Goal: Task Accomplishment & Management: Use online tool/utility

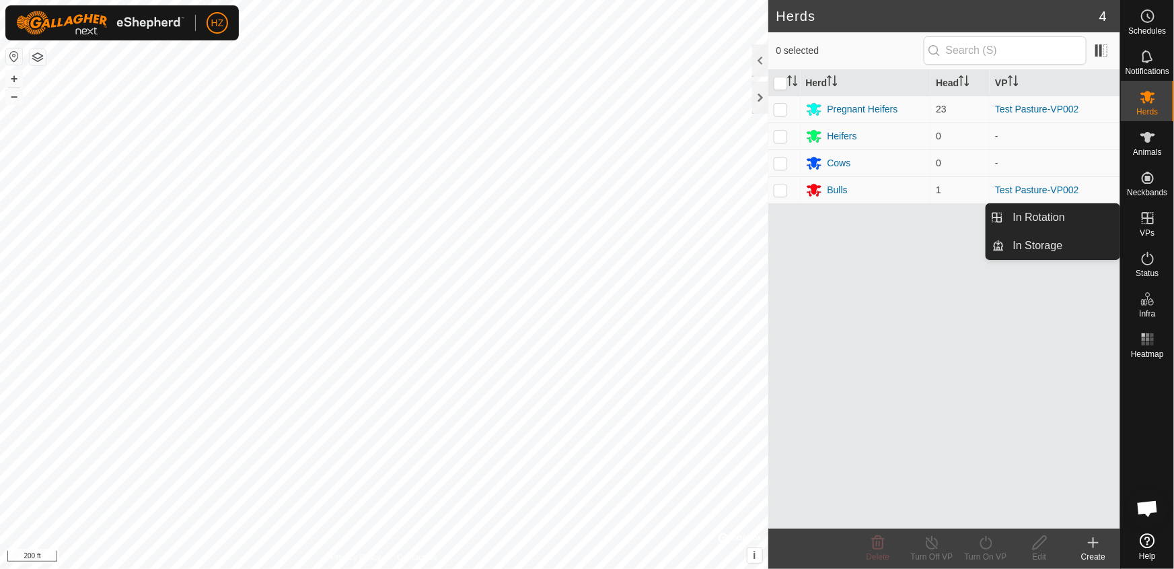
click at [1149, 229] on span "VPs" at bounding box center [1147, 233] width 15 height 8
click at [1048, 242] on link "In Storage" at bounding box center [1062, 245] width 115 height 27
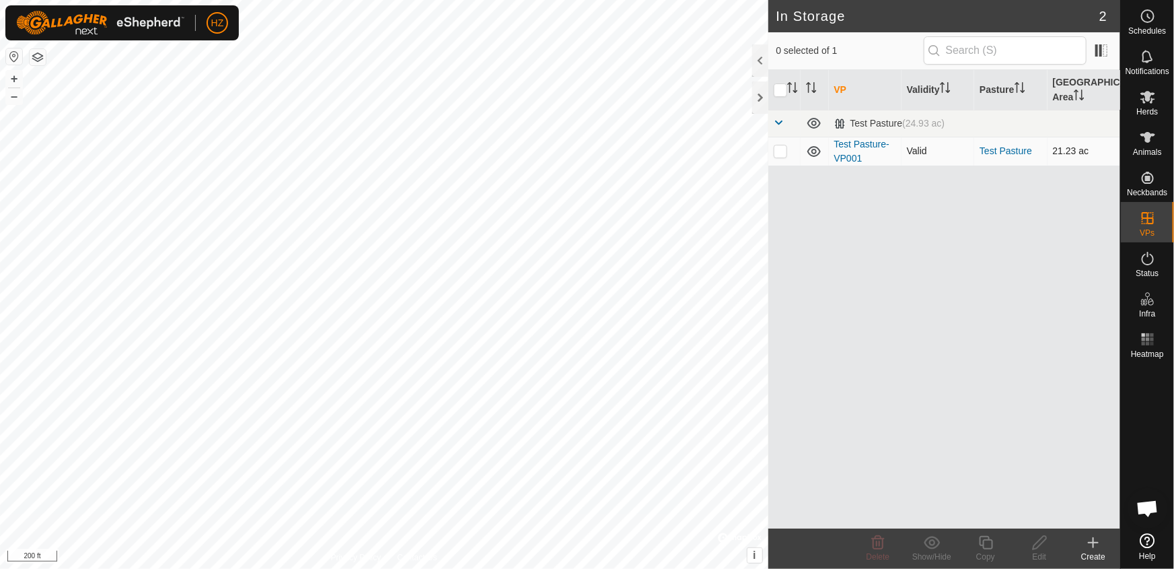
click at [785, 150] on p-checkbox at bounding box center [780, 150] width 13 height 11
checkbox input "true"
click at [1036, 546] on icon at bounding box center [1039, 542] width 17 height 16
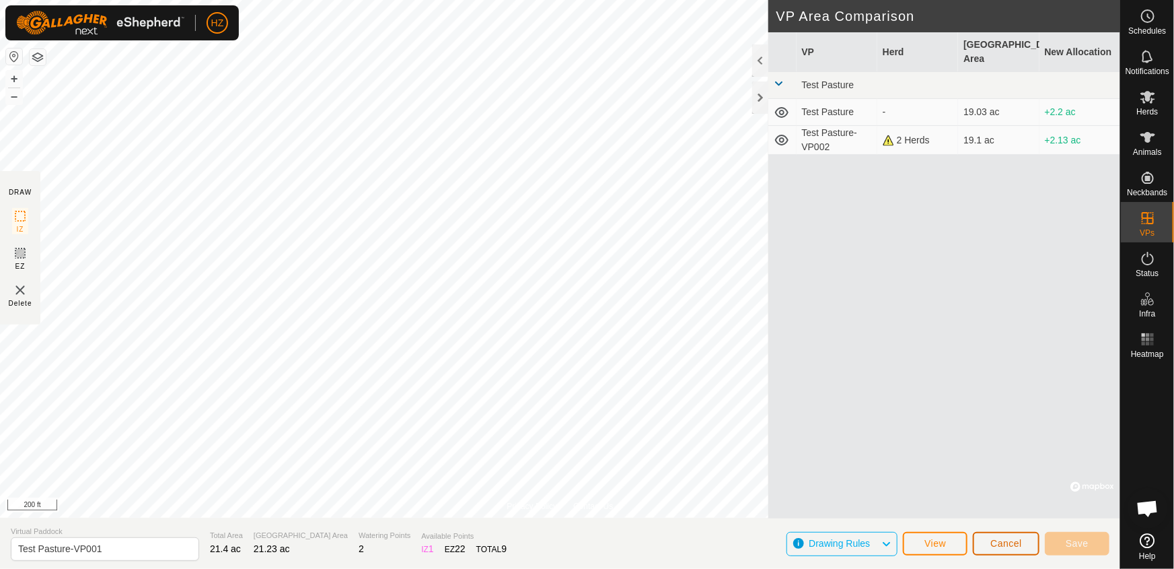
click at [1023, 540] on button "Cancel" at bounding box center [1006, 544] width 67 height 24
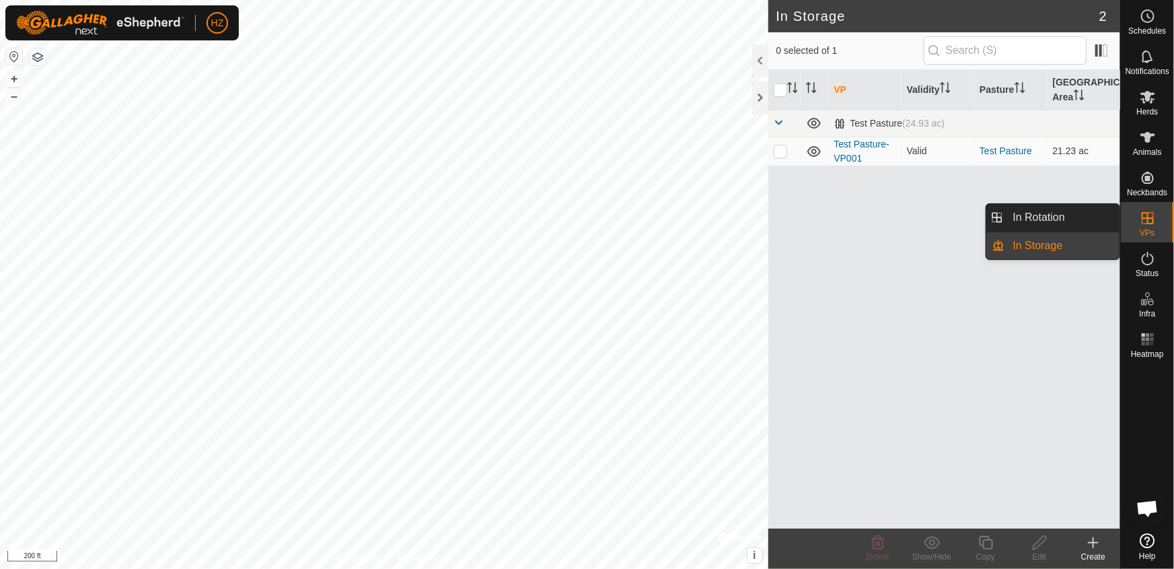
click at [1148, 215] on icon at bounding box center [1148, 218] width 16 height 16
click at [1046, 223] on link "In Rotation" at bounding box center [1062, 217] width 115 height 27
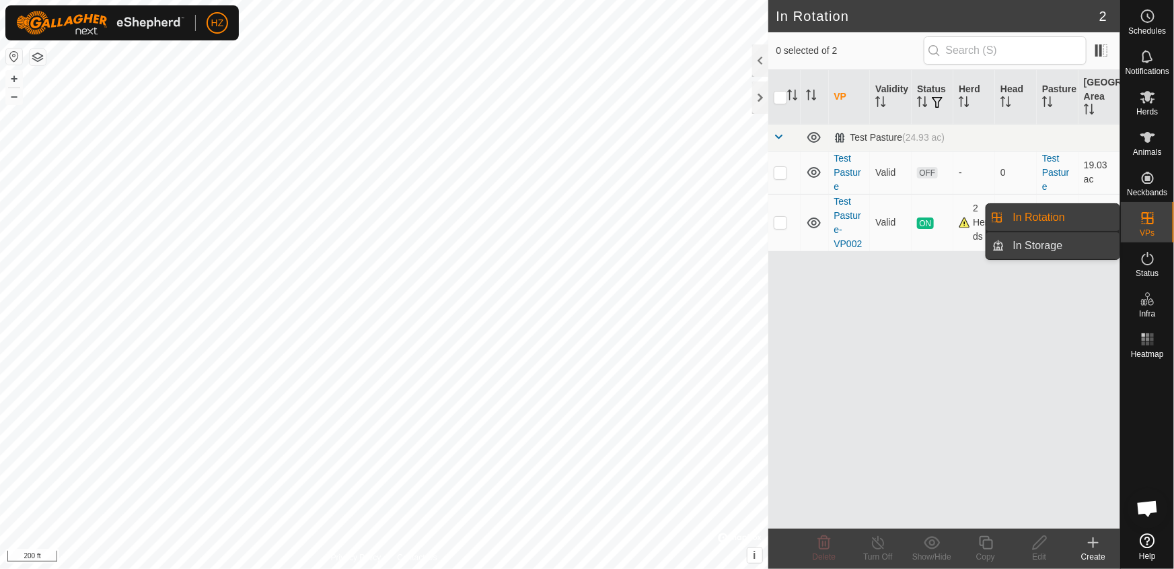
click at [1042, 247] on link "In Storage" at bounding box center [1062, 245] width 115 height 27
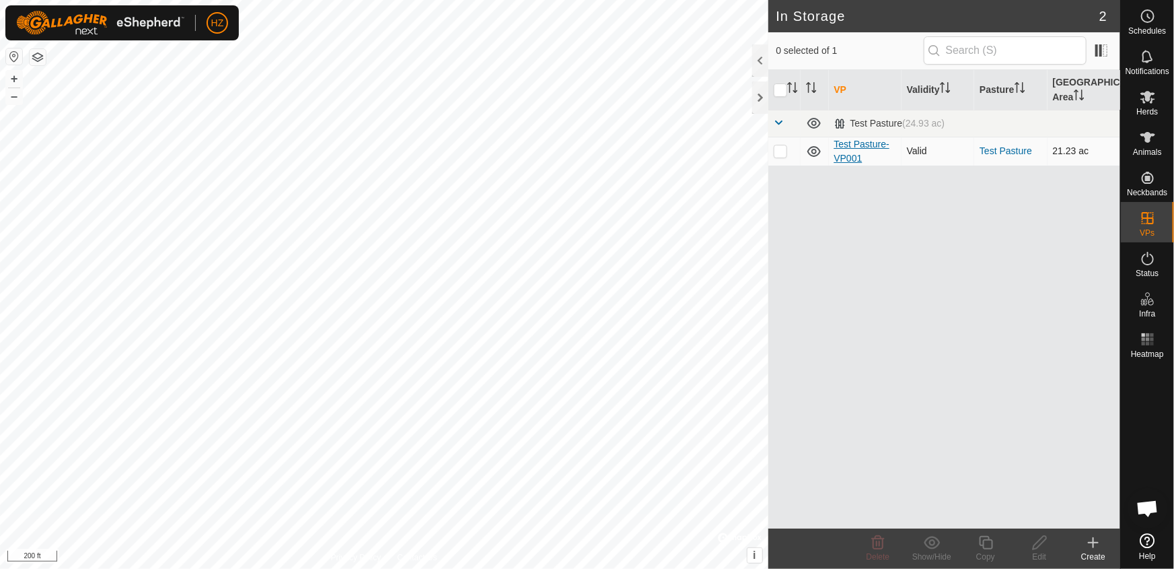
click at [849, 154] on link "Test Pasture-VP001" at bounding box center [861, 151] width 55 height 25
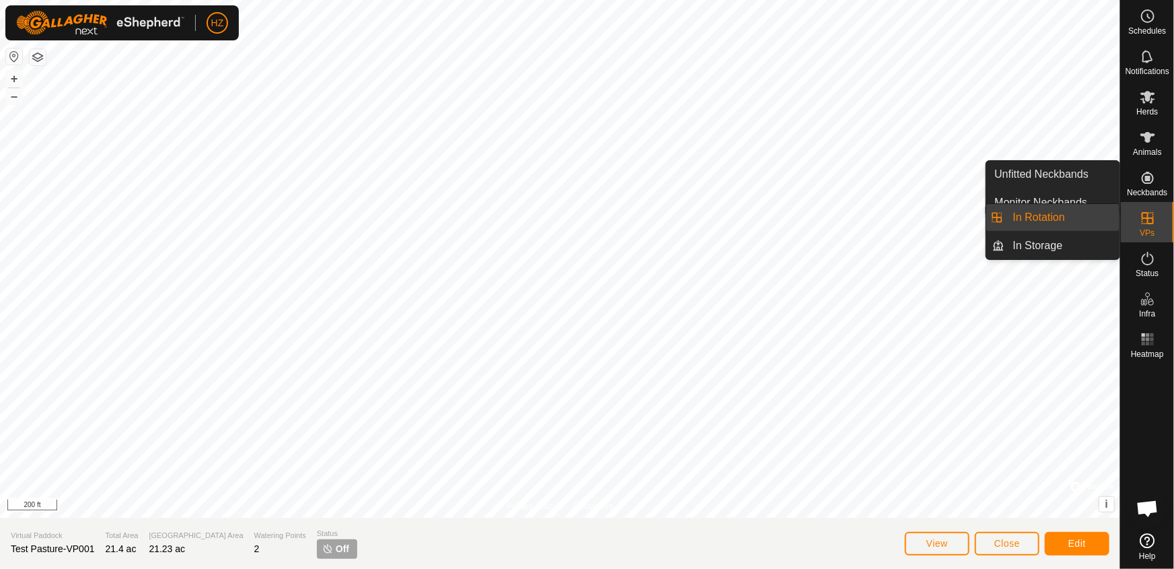
click at [1076, 214] on link "In Rotation" at bounding box center [1062, 217] width 115 height 27
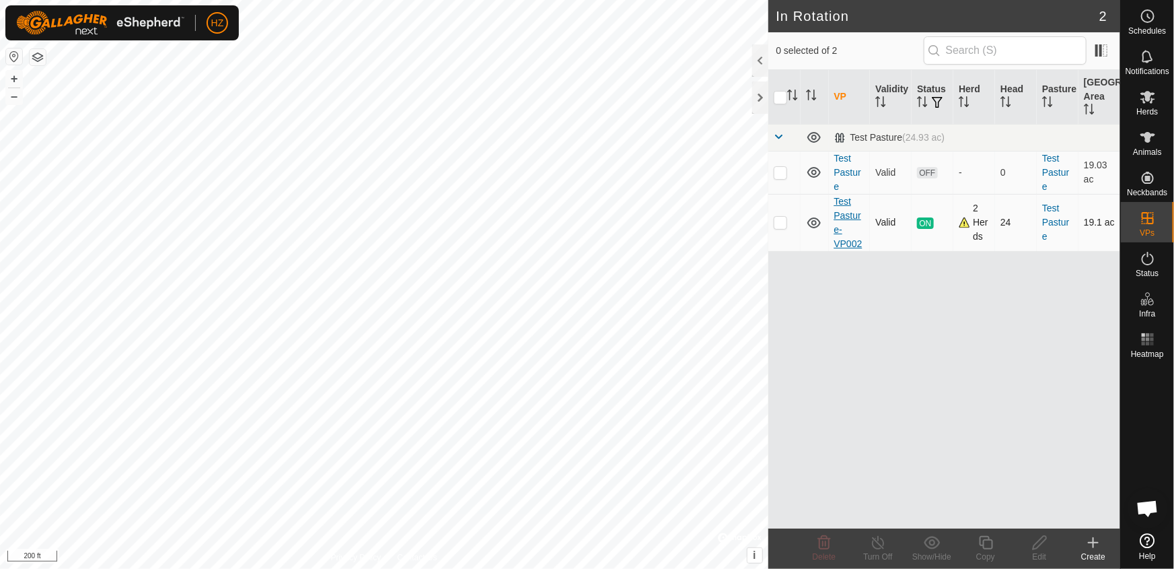
click at [847, 212] on link "Test Pasture-VP002" at bounding box center [848, 222] width 28 height 53
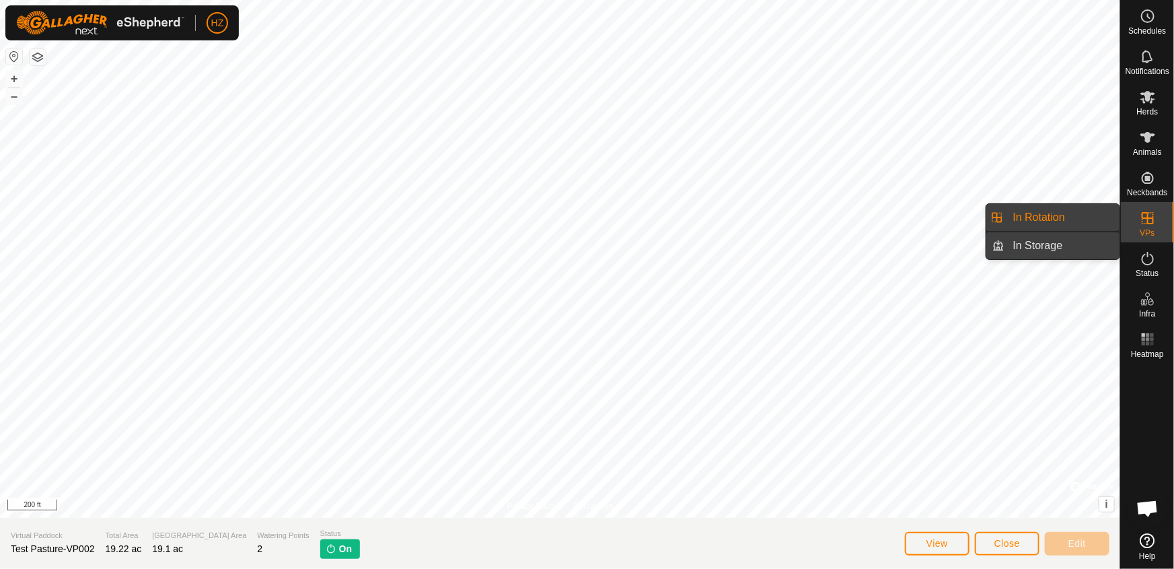
click at [1054, 240] on link "In Storage" at bounding box center [1062, 245] width 115 height 27
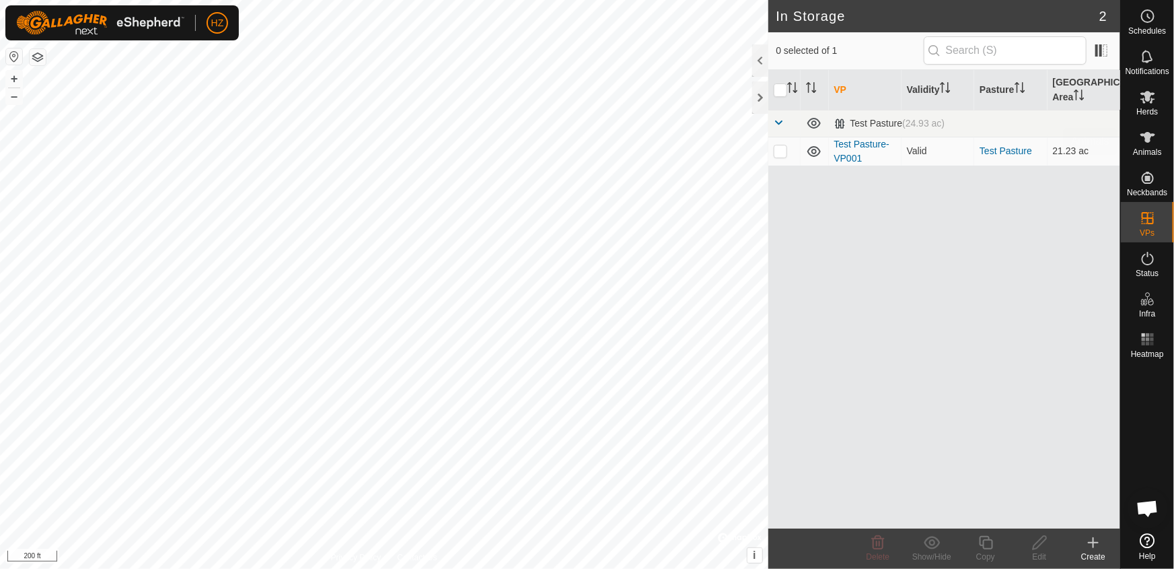
click at [1146, 96] on icon at bounding box center [1147, 97] width 15 height 13
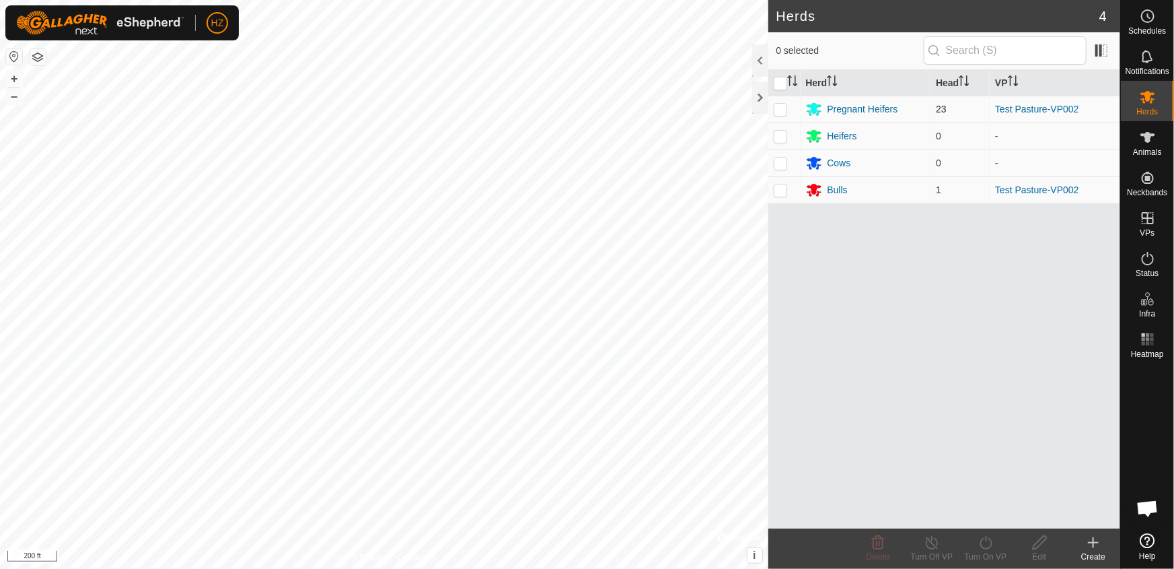
click at [791, 104] on td at bounding box center [784, 109] width 32 height 27
checkbox input "true"
click at [786, 188] on p-checkbox at bounding box center [780, 189] width 13 height 11
checkbox input "true"
click at [982, 543] on icon at bounding box center [986, 542] width 17 height 16
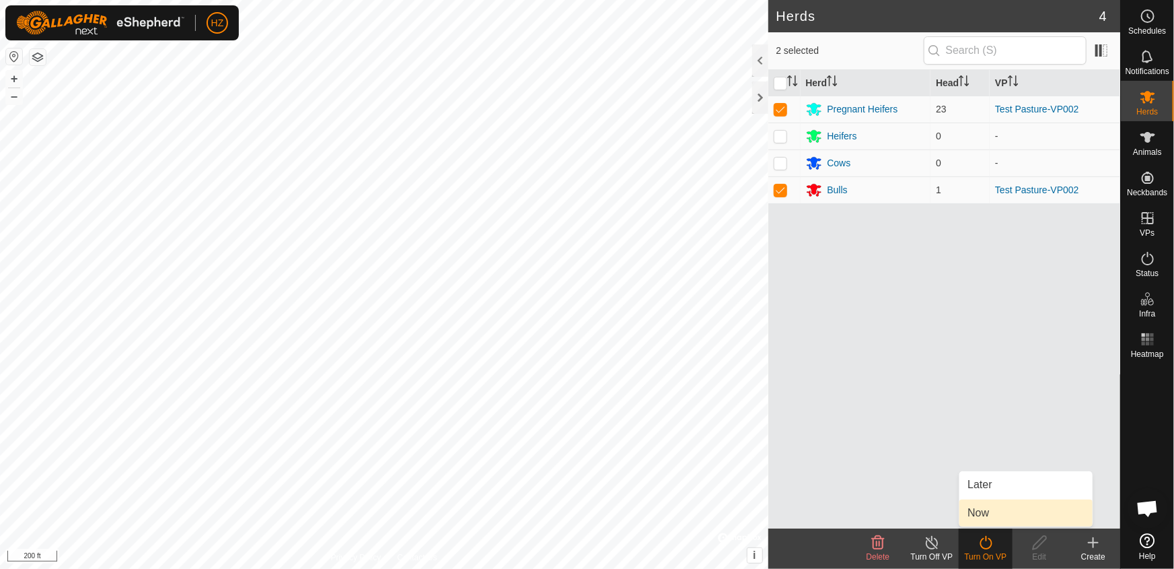
click at [981, 511] on link "Now" at bounding box center [1025, 512] width 133 height 27
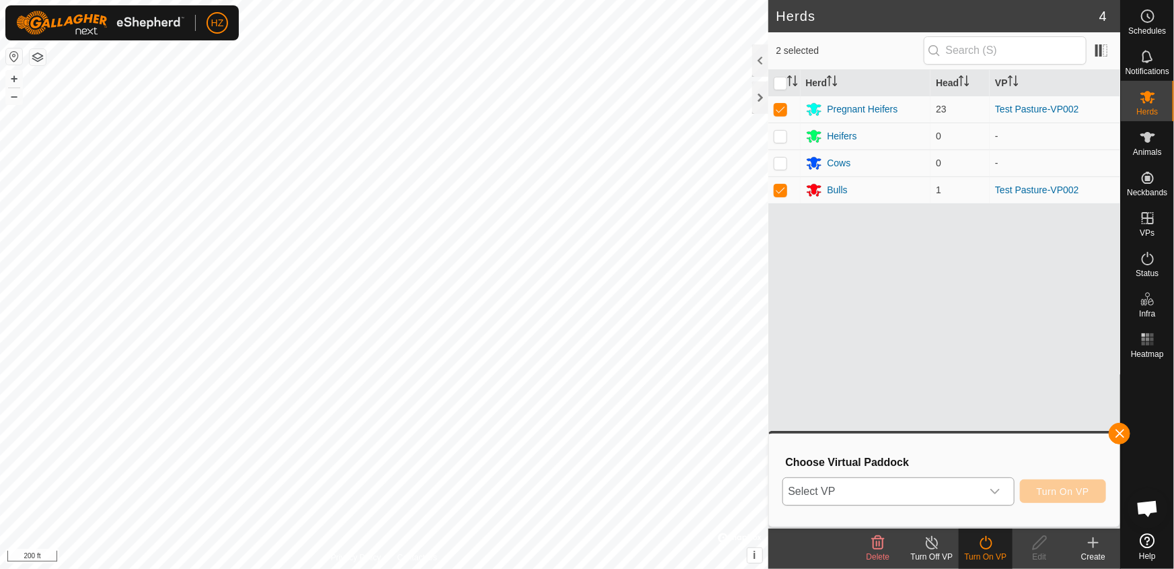
click at [996, 489] on icon "dropdown trigger" at bounding box center [995, 491] width 11 height 11
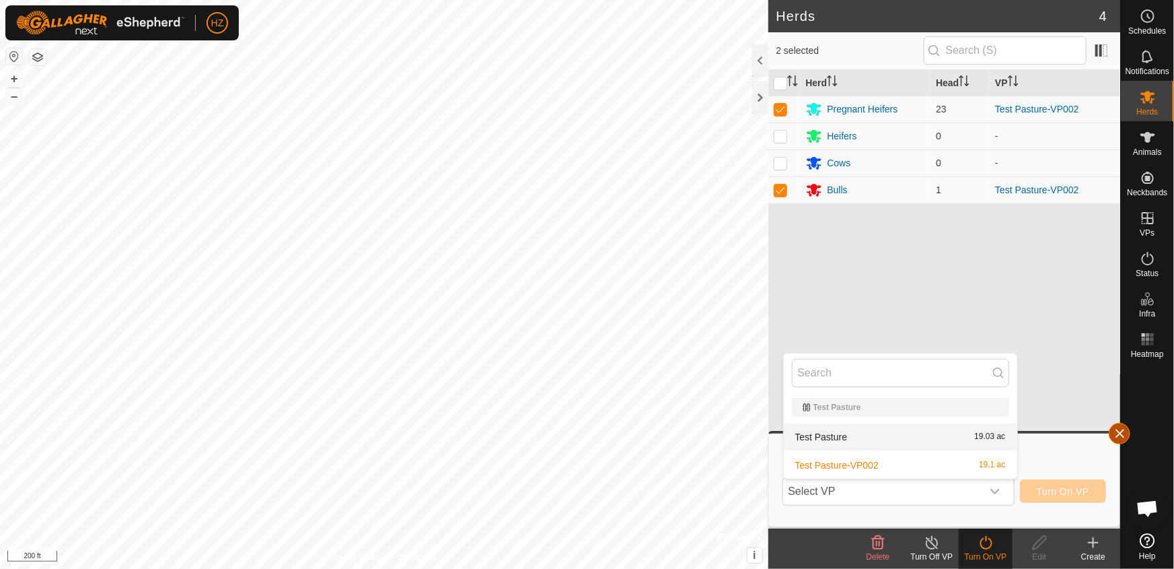
click at [1124, 432] on button "button" at bounding box center [1120, 434] width 22 height 22
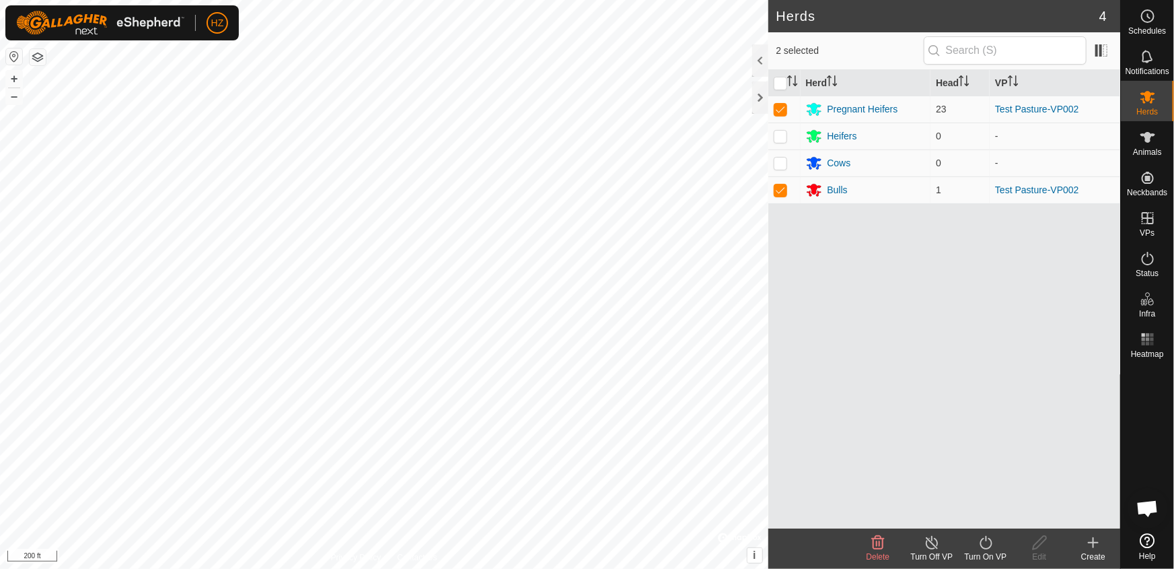
click at [982, 550] on div "Turn On VP" at bounding box center [986, 556] width 54 height 12
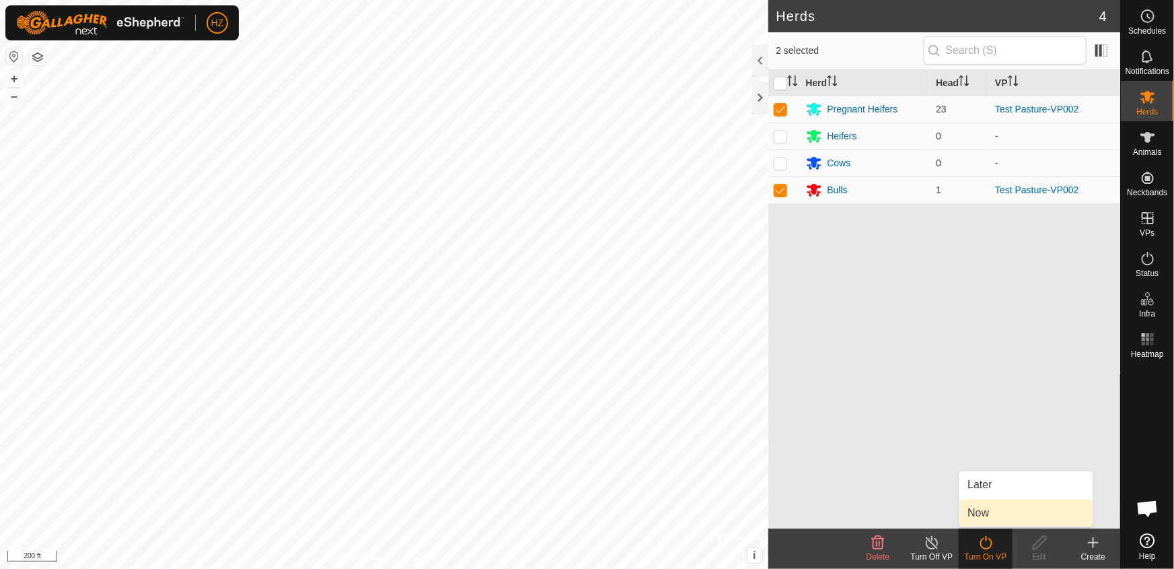
click at [978, 507] on link "Now" at bounding box center [1025, 512] width 133 height 27
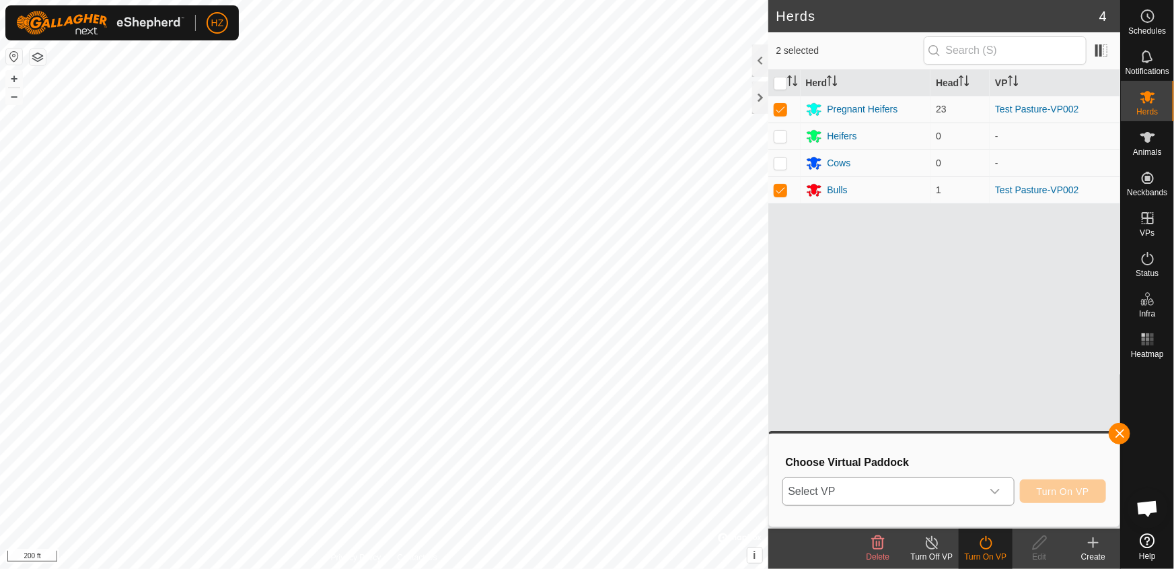
click at [989, 484] on div "dropdown trigger" at bounding box center [995, 491] width 27 height 27
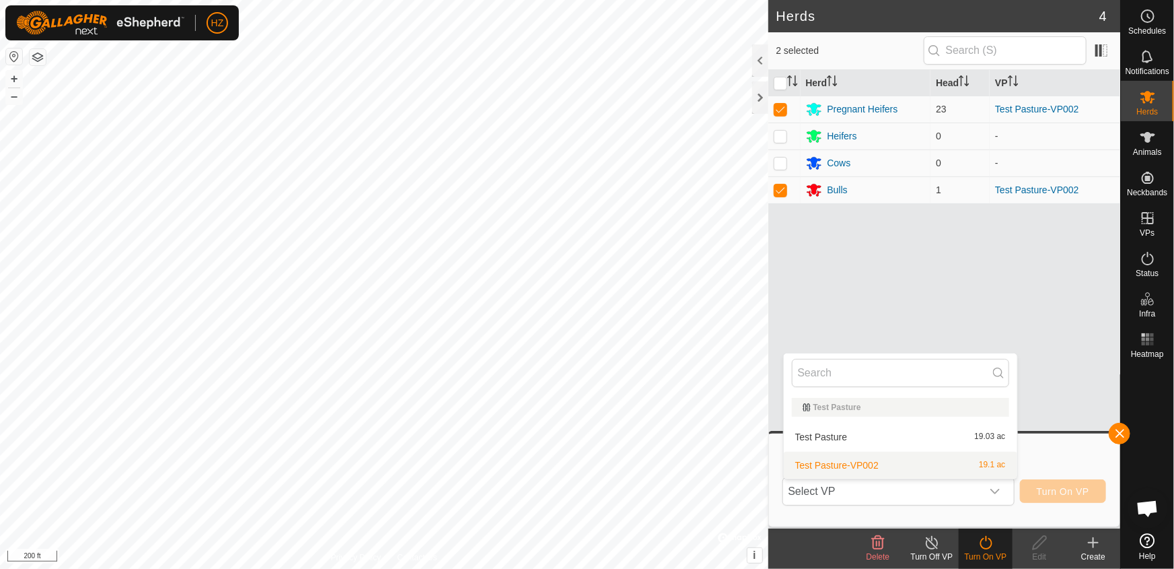
click at [1056, 366] on div "Herd Head VP Pregnant Heifers 23 Test Pasture-VP002 Heifers 0 - Cows 0 - Bulls …" at bounding box center [944, 299] width 353 height 458
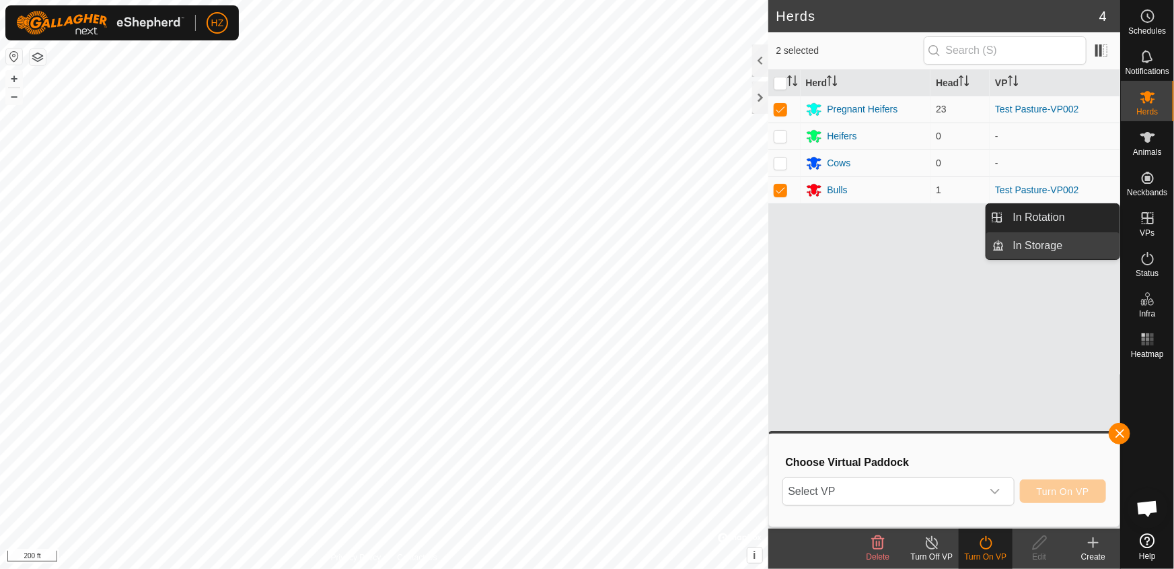
click at [1054, 244] on link "In Storage" at bounding box center [1062, 245] width 115 height 27
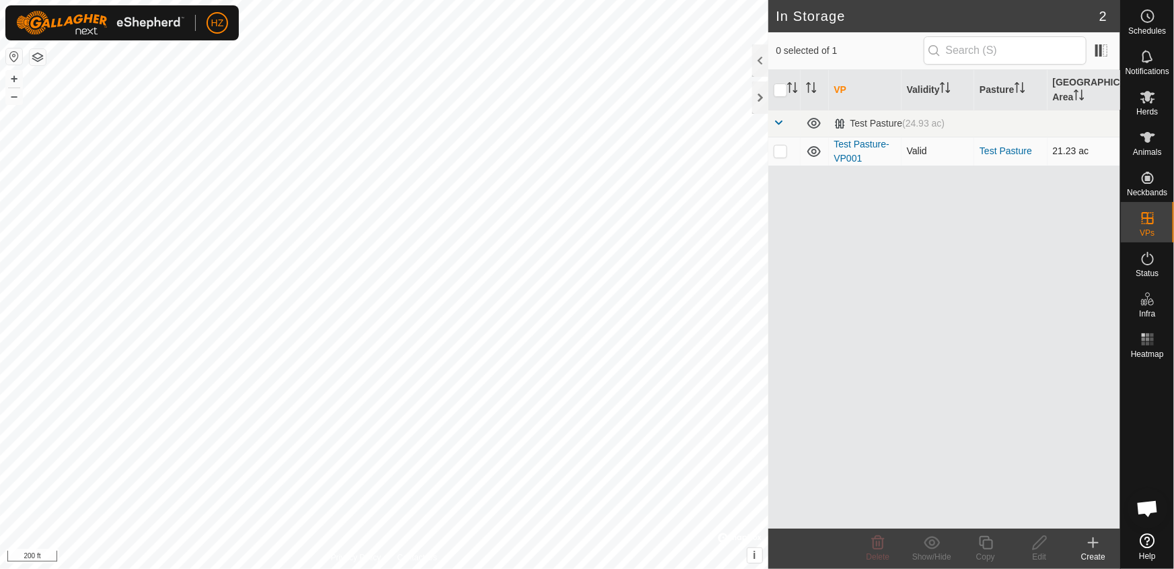
click at [777, 153] on p-checkbox at bounding box center [780, 150] width 13 height 11
checkbox input "true"
click at [1035, 541] on icon at bounding box center [1039, 542] width 17 height 16
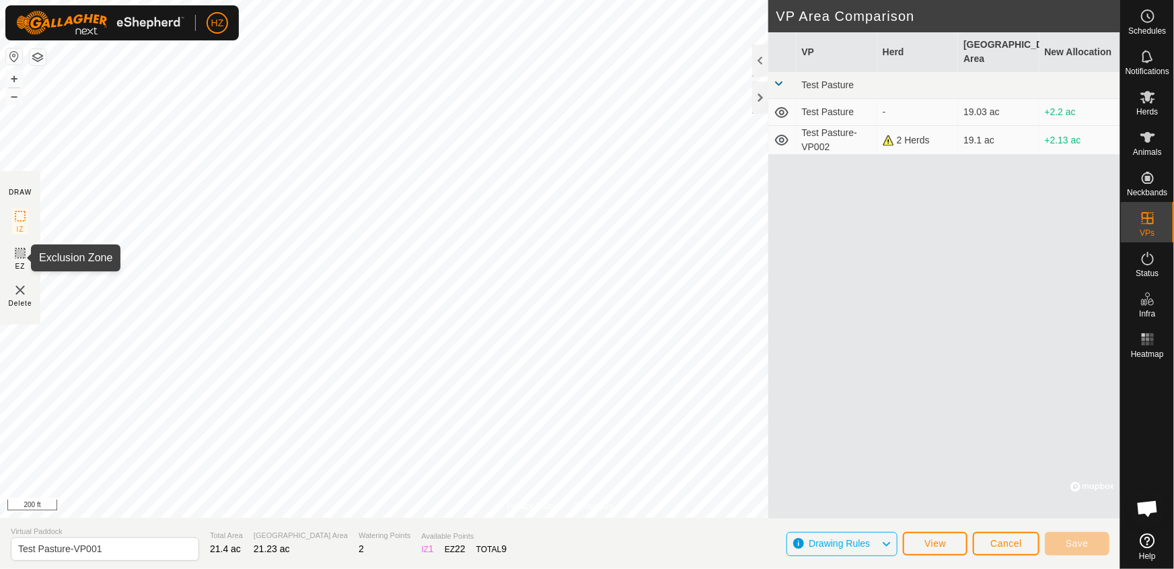
click at [18, 252] on icon at bounding box center [20, 253] width 16 height 16
click at [17, 220] on rect at bounding box center [20, 216] width 11 height 11
click at [942, 545] on span "View" at bounding box center [935, 543] width 22 height 11
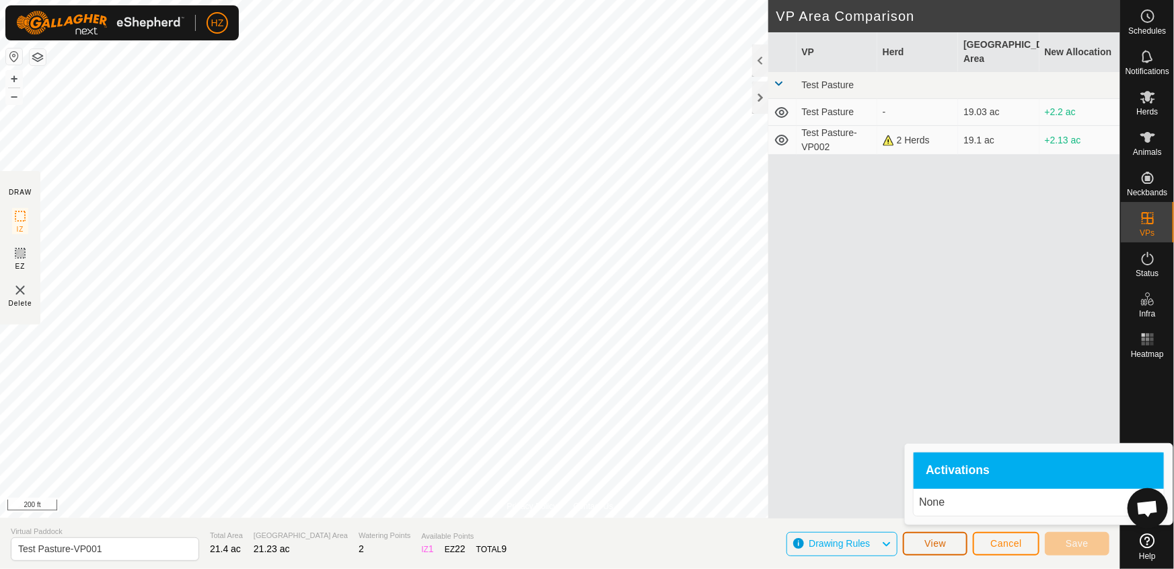
click at [937, 544] on span "View" at bounding box center [935, 543] width 22 height 11
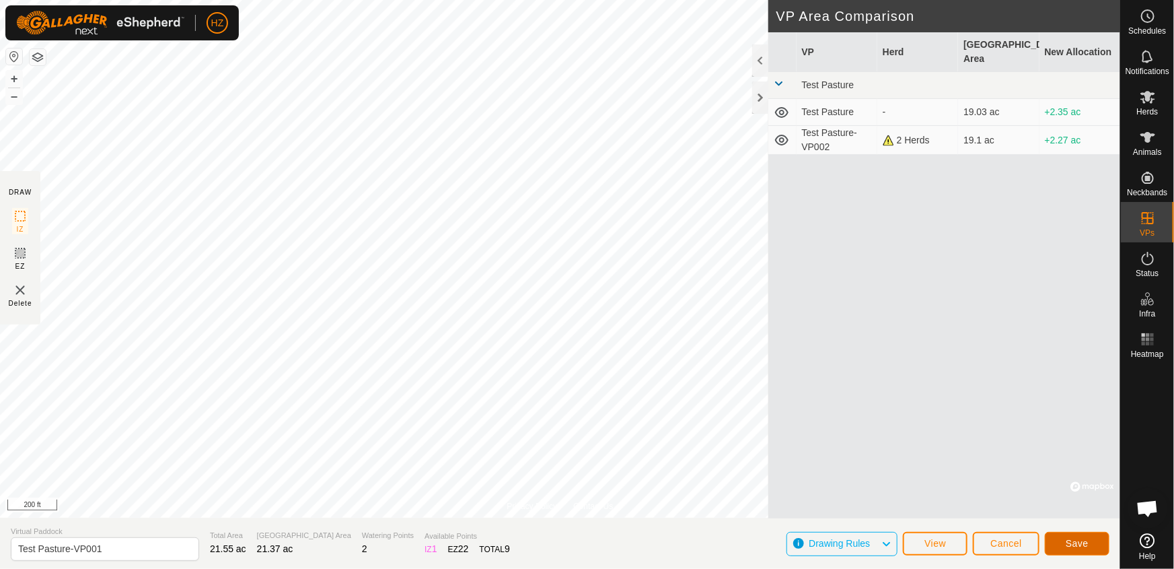
click at [1085, 543] on span "Save" at bounding box center [1077, 543] width 23 height 11
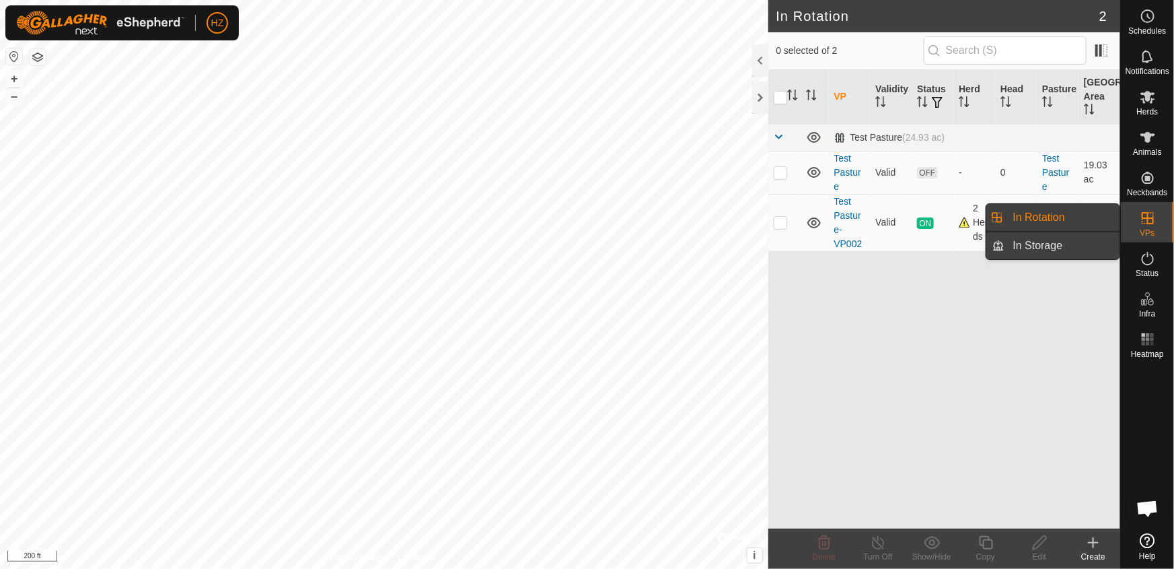
click at [1056, 247] on link "In Storage" at bounding box center [1062, 245] width 115 height 27
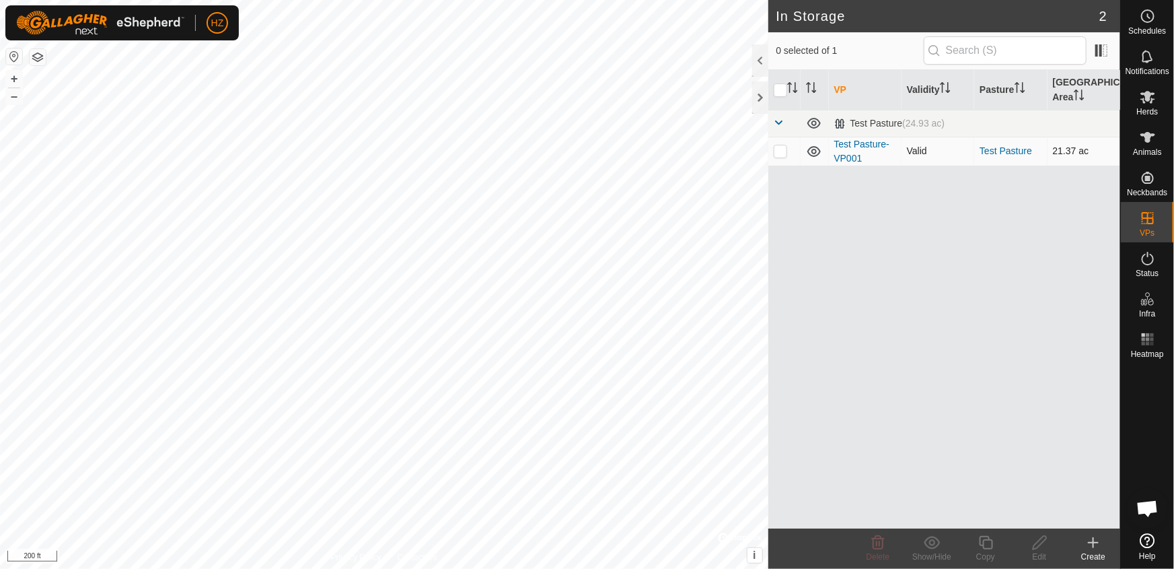
click at [780, 152] on p-checkbox at bounding box center [780, 150] width 13 height 11
checkbox input "true"
click at [853, 143] on link "Test Pasture-VP001" at bounding box center [861, 151] width 55 height 25
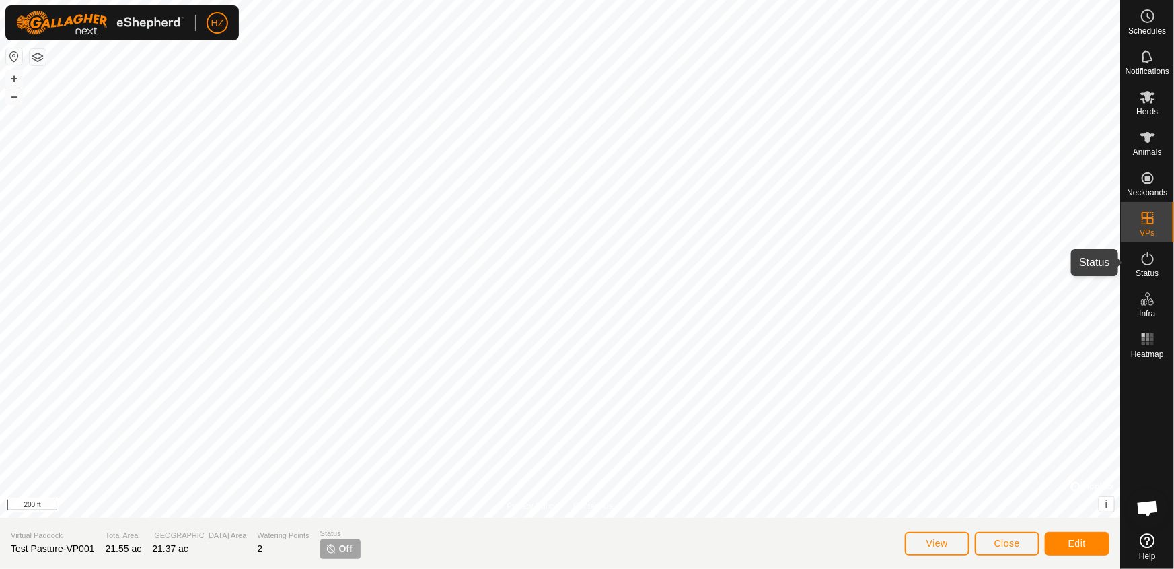
click at [1146, 261] on icon at bounding box center [1148, 258] width 16 height 16
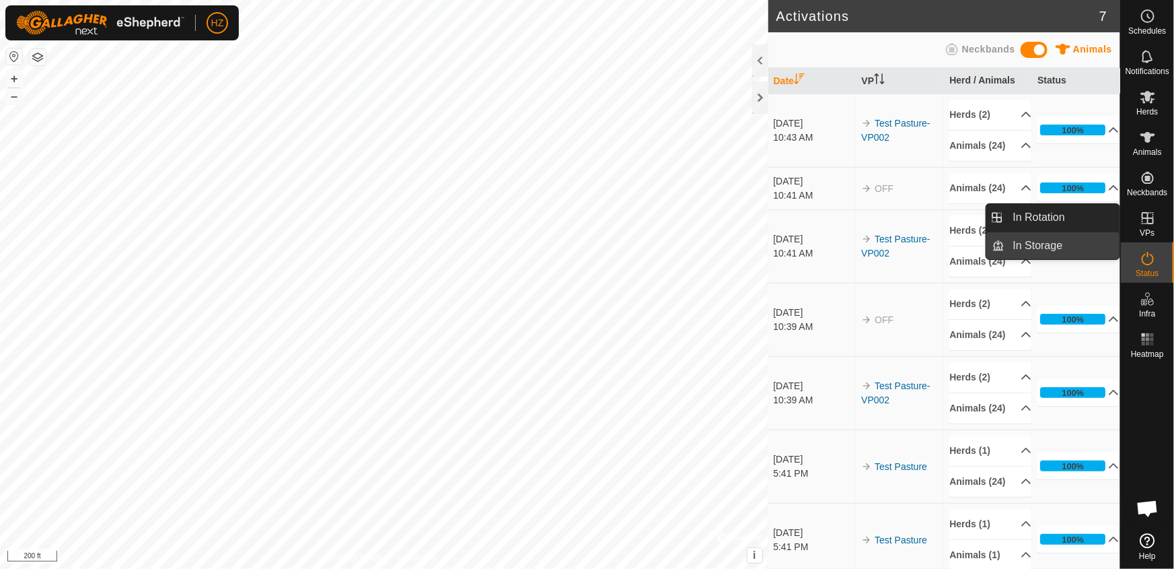
click at [1041, 246] on link "In Storage" at bounding box center [1062, 245] width 115 height 27
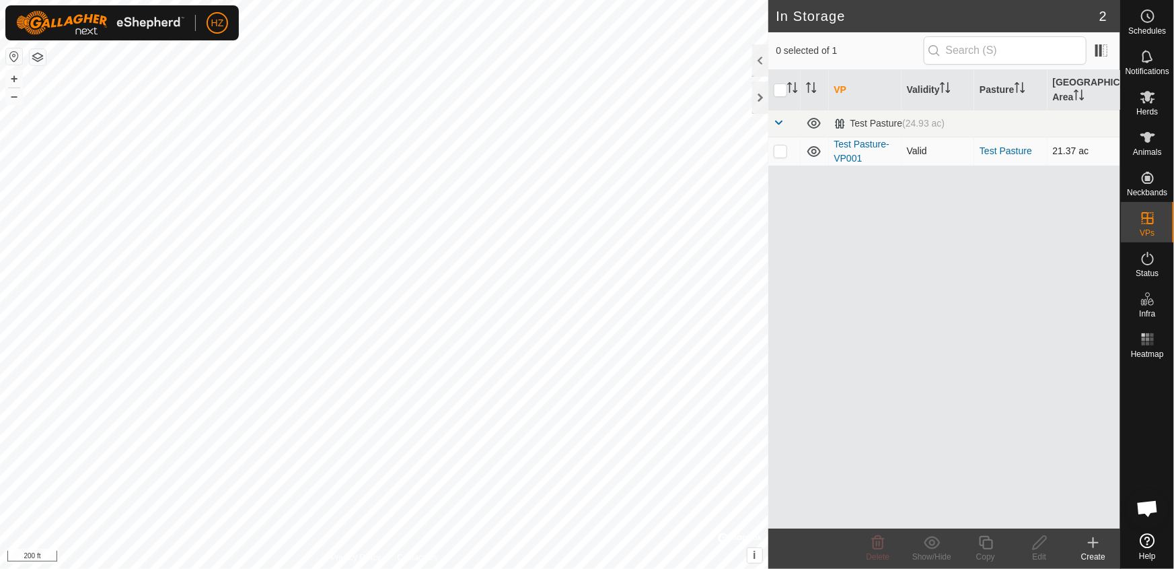
click at [782, 153] on p-checkbox at bounding box center [780, 150] width 13 height 11
checkbox input "true"
click at [1142, 254] on icon at bounding box center [1148, 258] width 16 height 16
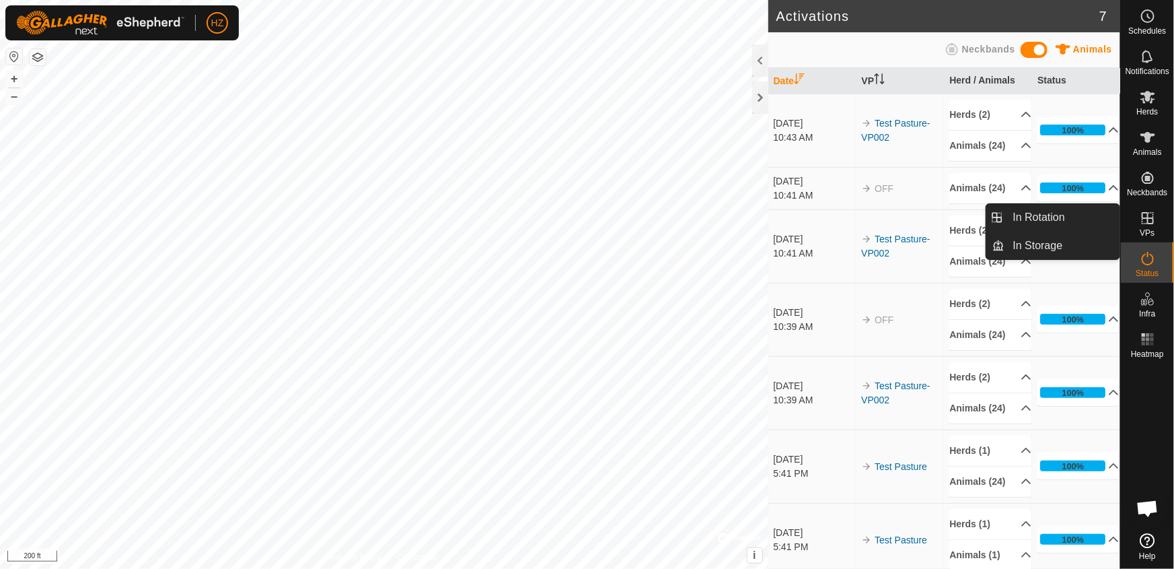
click at [1150, 229] on span "VPs" at bounding box center [1147, 233] width 15 height 8
click at [1048, 209] on link "In Rotation" at bounding box center [1062, 217] width 115 height 27
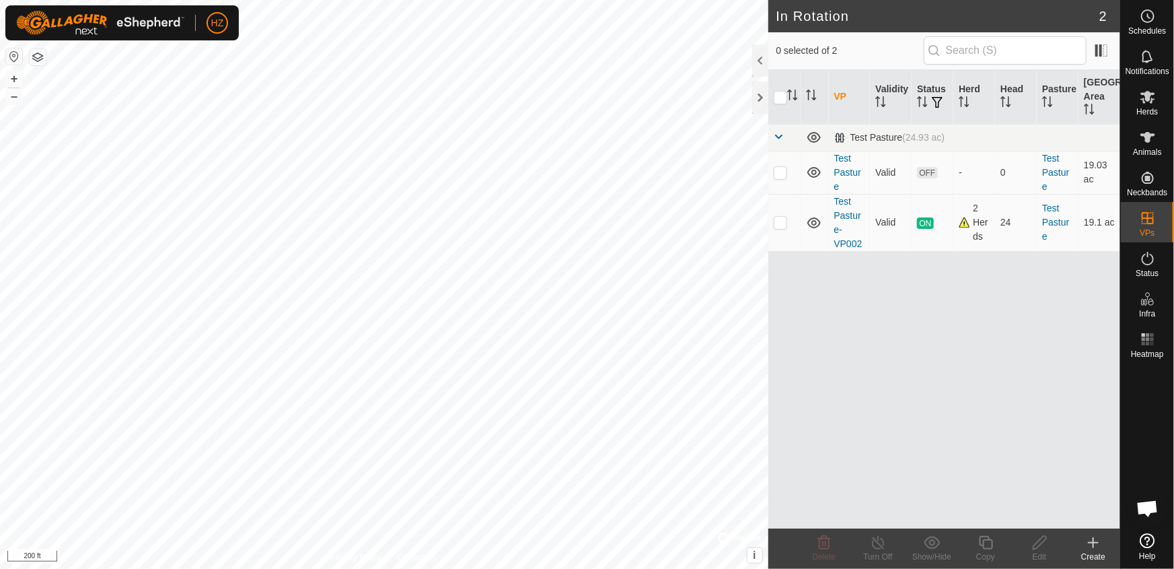
click at [1095, 541] on icon at bounding box center [1093, 542] width 16 height 16
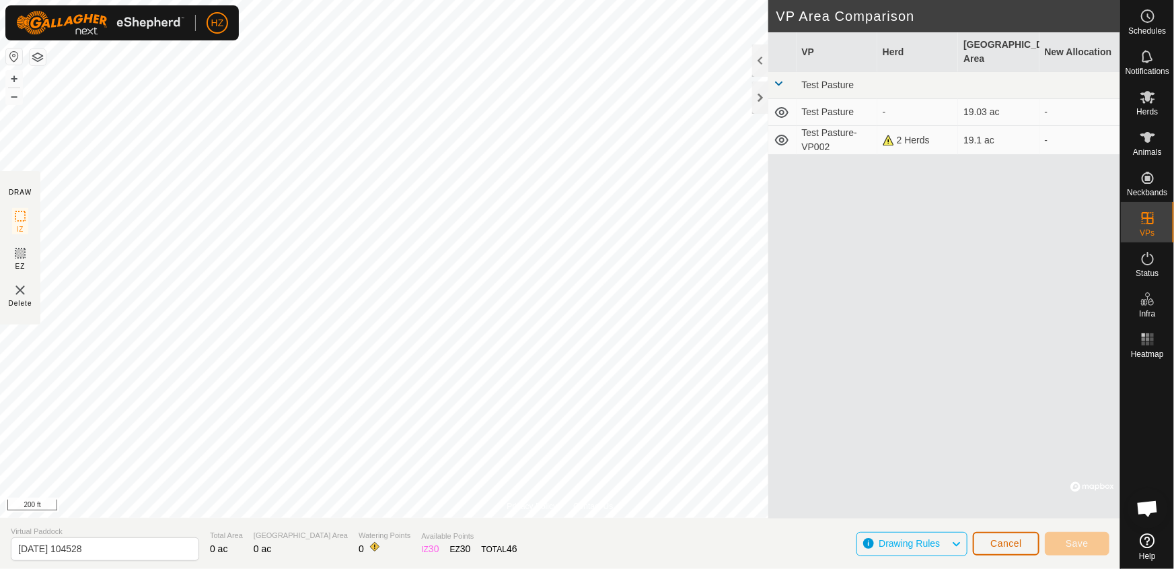
click at [1016, 545] on span "Cancel" at bounding box center [1006, 543] width 32 height 11
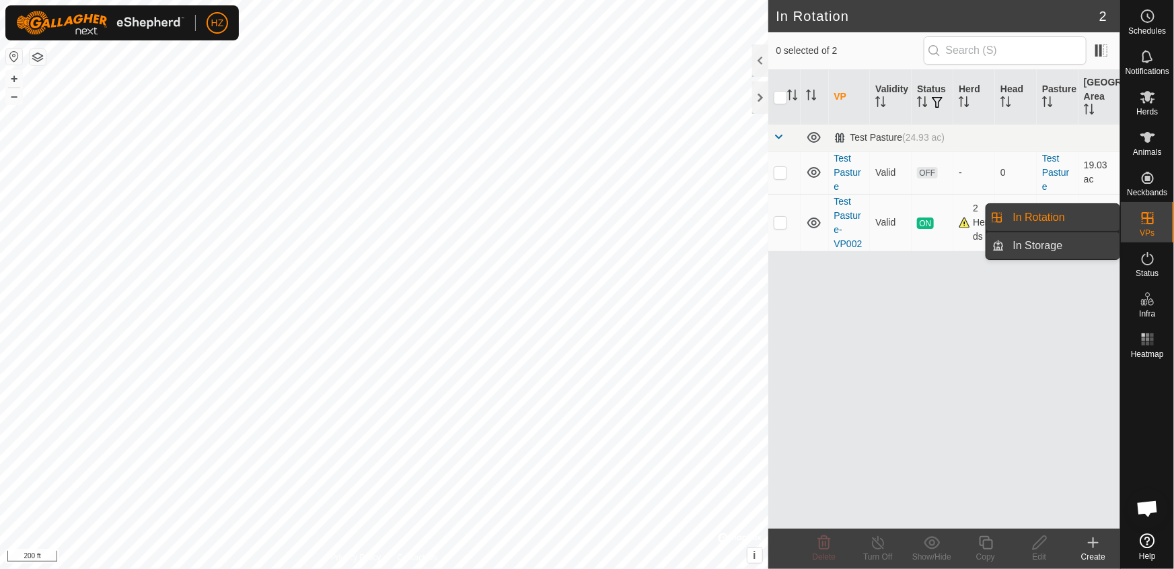
click at [1058, 245] on link "In Storage" at bounding box center [1062, 245] width 115 height 27
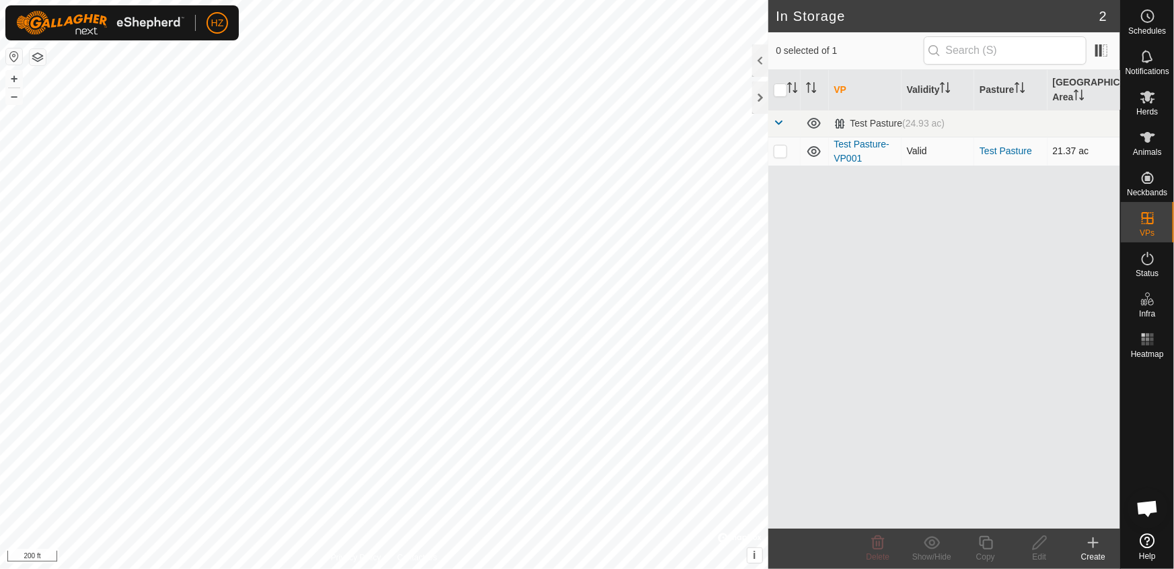
click at [781, 151] on p-checkbox at bounding box center [780, 150] width 13 height 11
checkbox input "true"
click at [776, 117] on span at bounding box center [779, 122] width 11 height 11
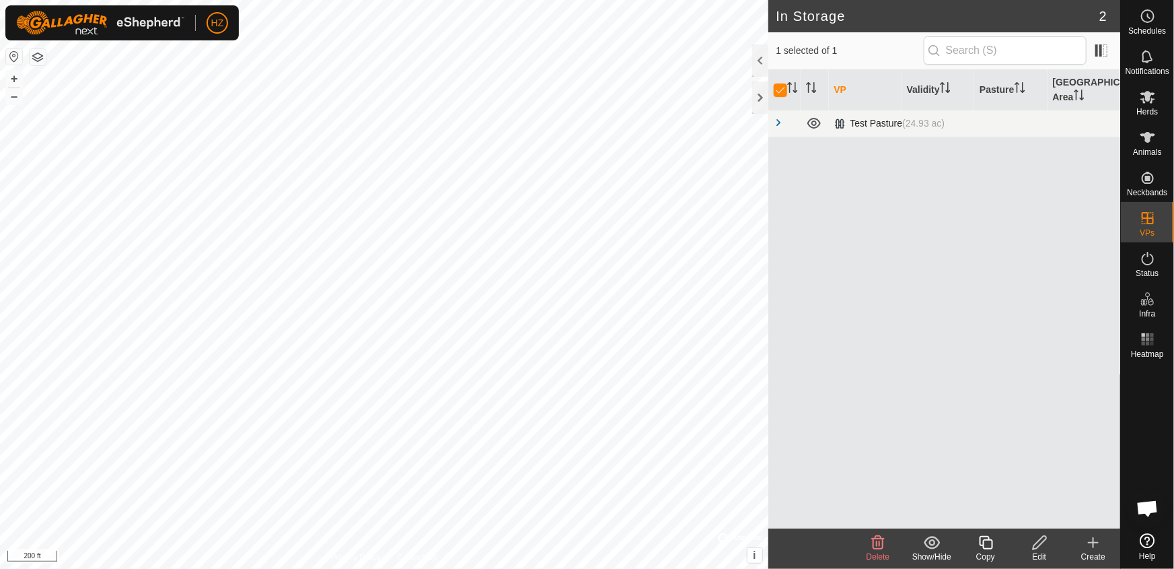
click at [776, 117] on span at bounding box center [779, 122] width 11 height 11
click at [1041, 547] on icon at bounding box center [1039, 542] width 17 height 16
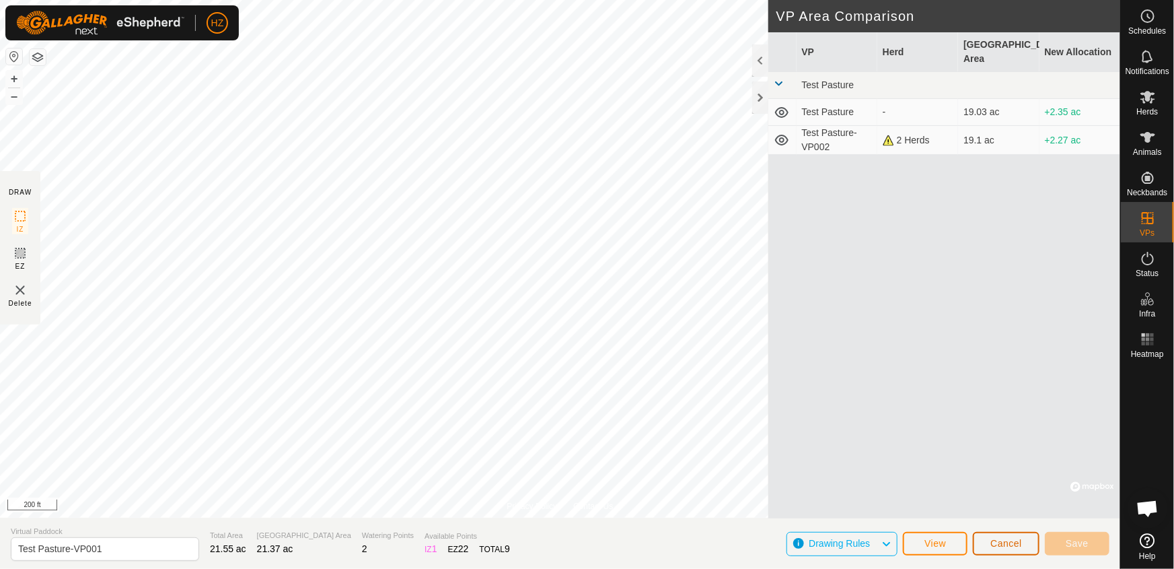
click at [1012, 542] on span "Cancel" at bounding box center [1006, 543] width 32 height 11
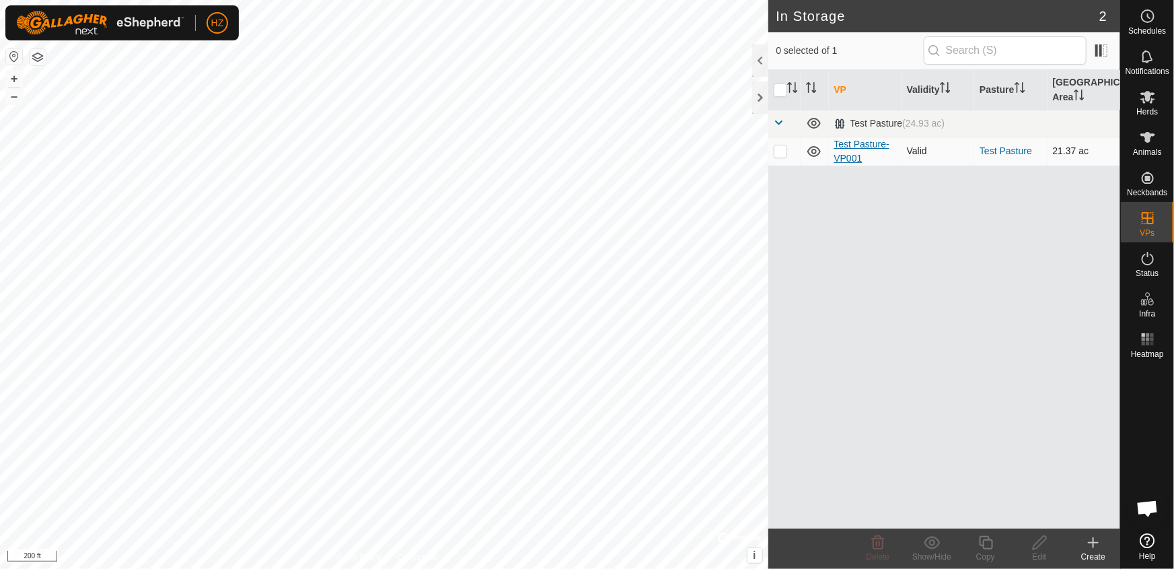
click at [848, 151] on link "Test Pasture-VP001" at bounding box center [861, 151] width 55 height 25
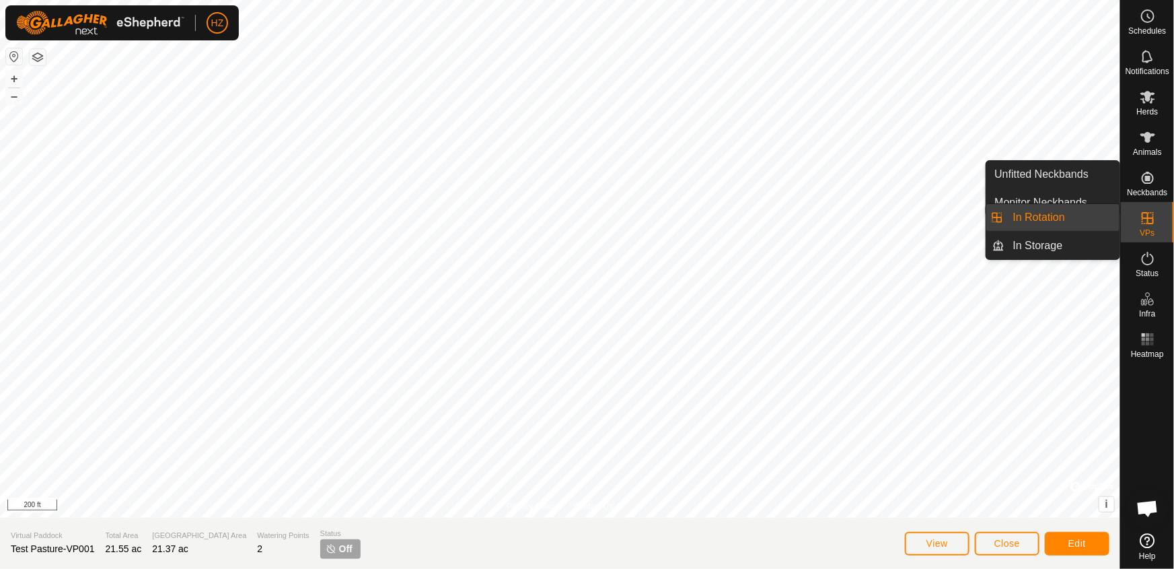
click at [1049, 208] on link "In Rotation" at bounding box center [1062, 217] width 115 height 27
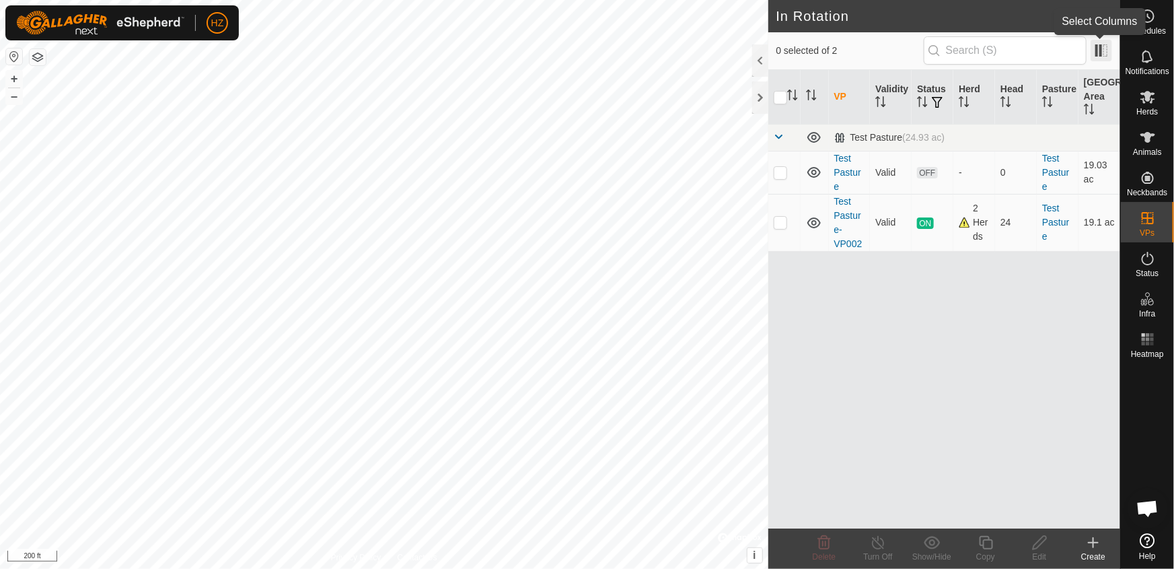
click at [1101, 49] on span at bounding box center [1102, 51] width 22 height 22
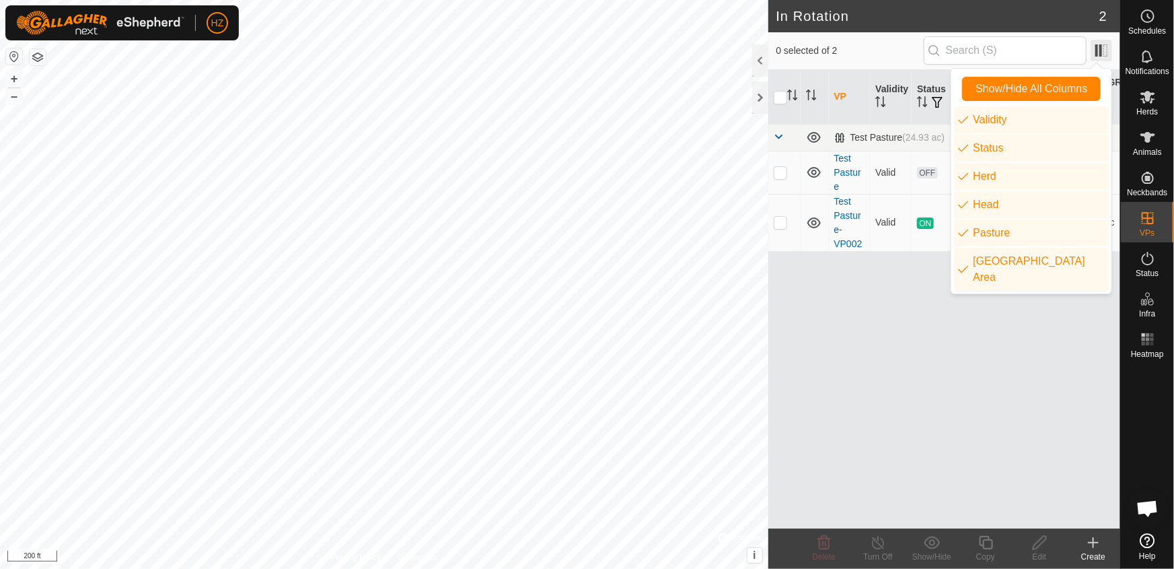
click at [1101, 49] on span at bounding box center [1102, 51] width 22 height 22
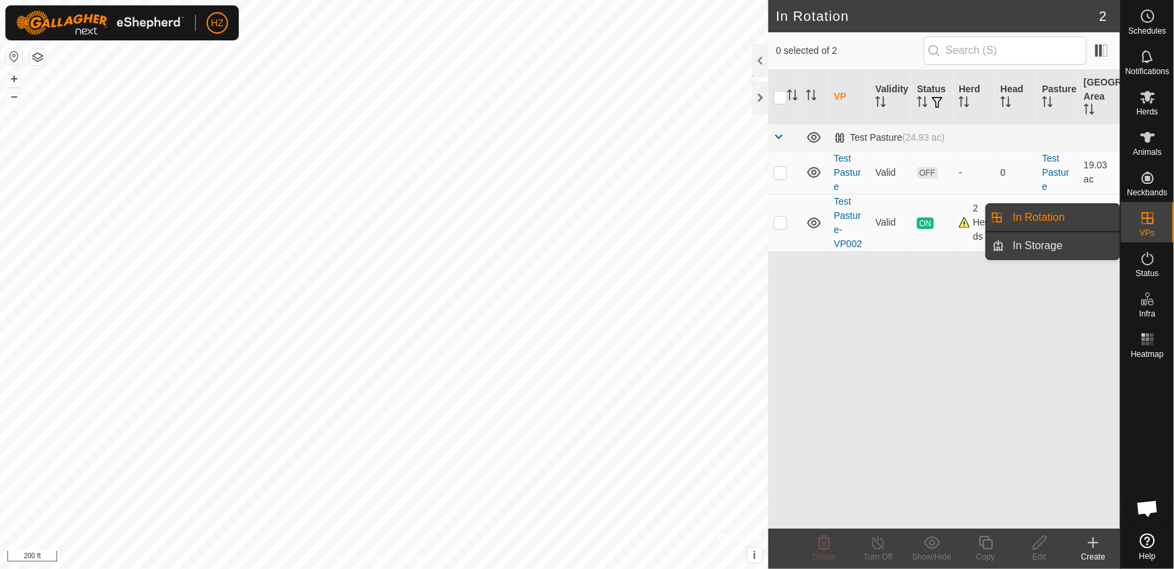
click at [1068, 246] on link "In Storage" at bounding box center [1062, 245] width 115 height 27
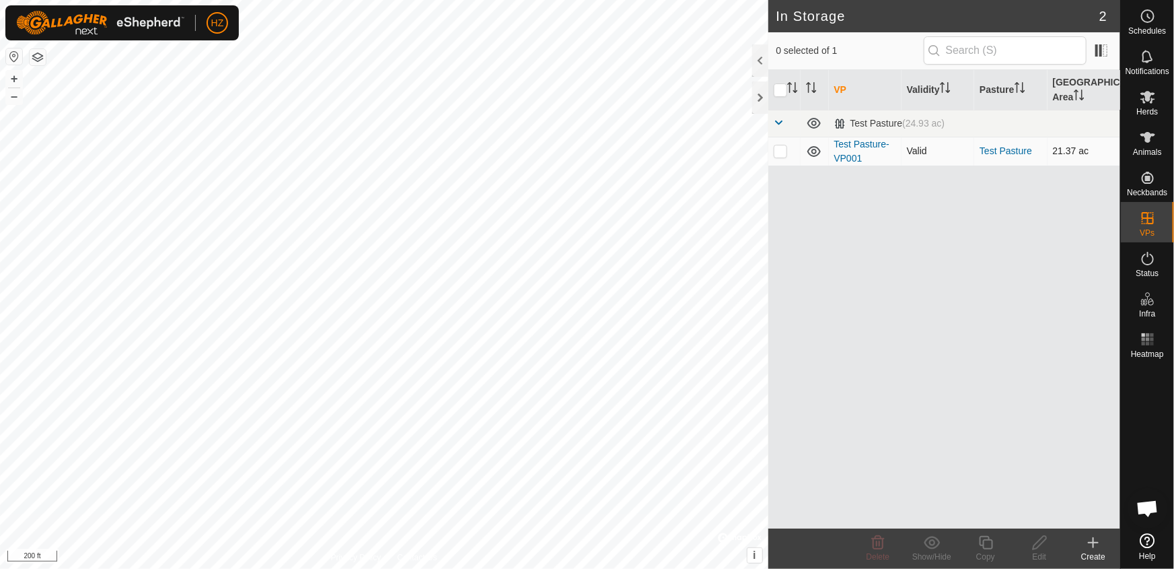
click at [778, 151] on p-checkbox at bounding box center [780, 150] width 13 height 11
checkbox input "true"
click at [1092, 538] on icon at bounding box center [1093, 542] width 16 height 16
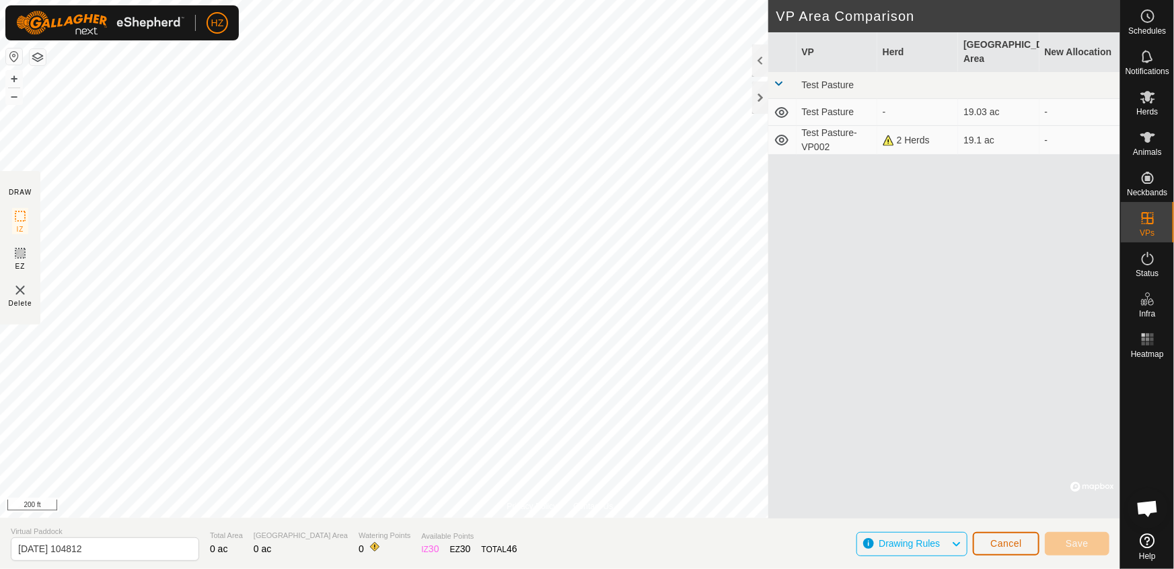
click at [1016, 546] on span "Cancel" at bounding box center [1006, 543] width 32 height 11
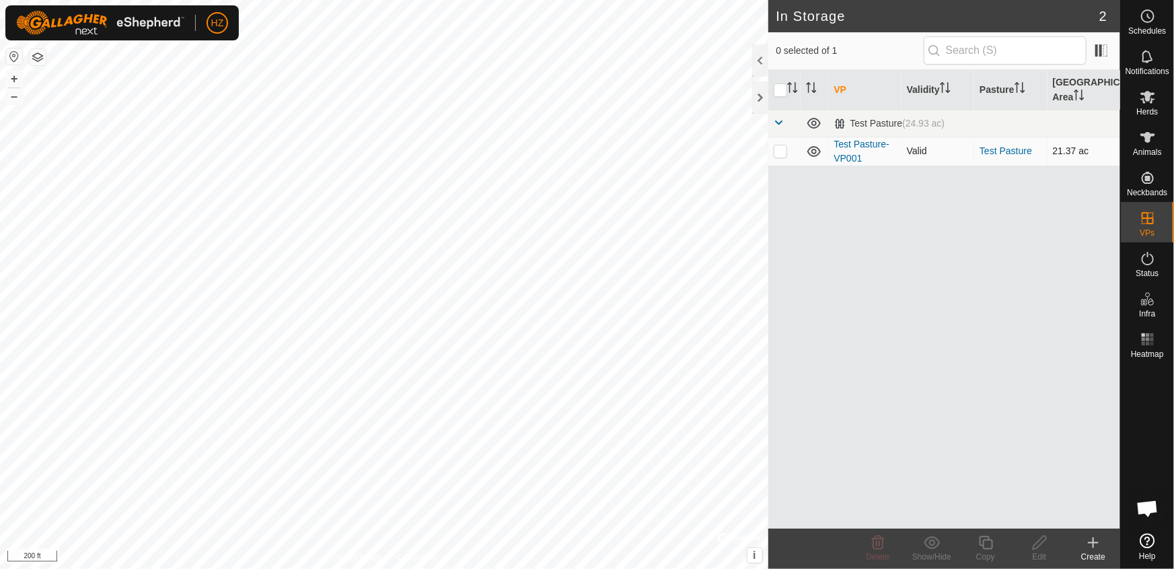
click at [780, 149] on p-checkbox at bounding box center [780, 150] width 13 height 11
checkbox input "true"
click at [1100, 44] on span at bounding box center [1102, 51] width 22 height 22
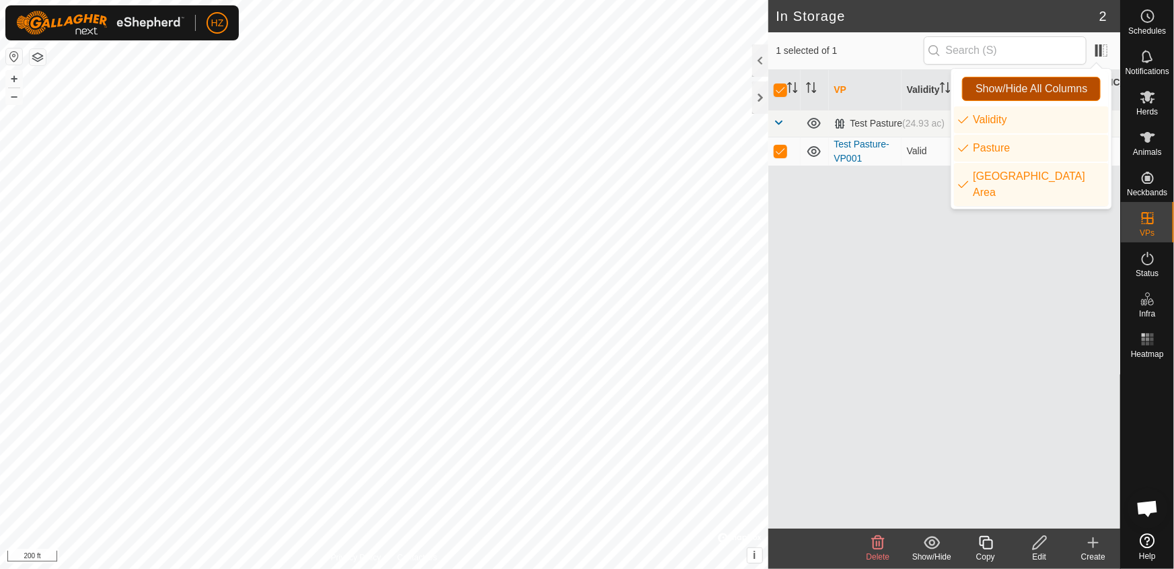
click at [1025, 89] on span "Show/Hide All Columns" at bounding box center [1032, 89] width 112 height 12
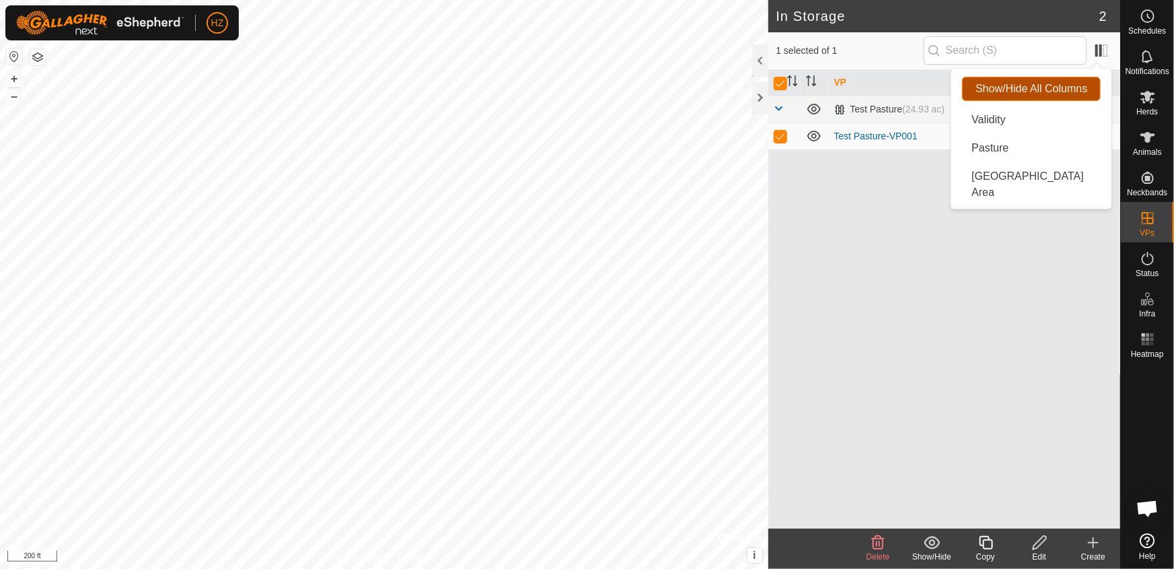
click at [1025, 89] on span "Show/Hide All Columns" at bounding box center [1032, 89] width 112 height 12
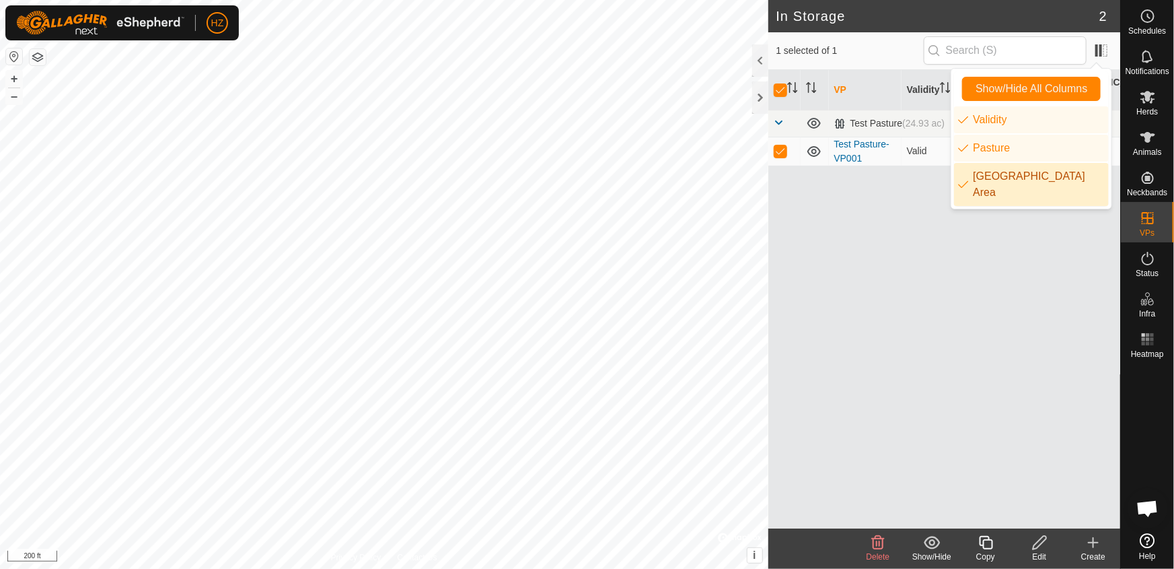
click at [897, 268] on div "VP Validity Pasture Grazing Area Test Pasture (24.93 ac) Test Pasture-VP001 Val…" at bounding box center [944, 299] width 353 height 458
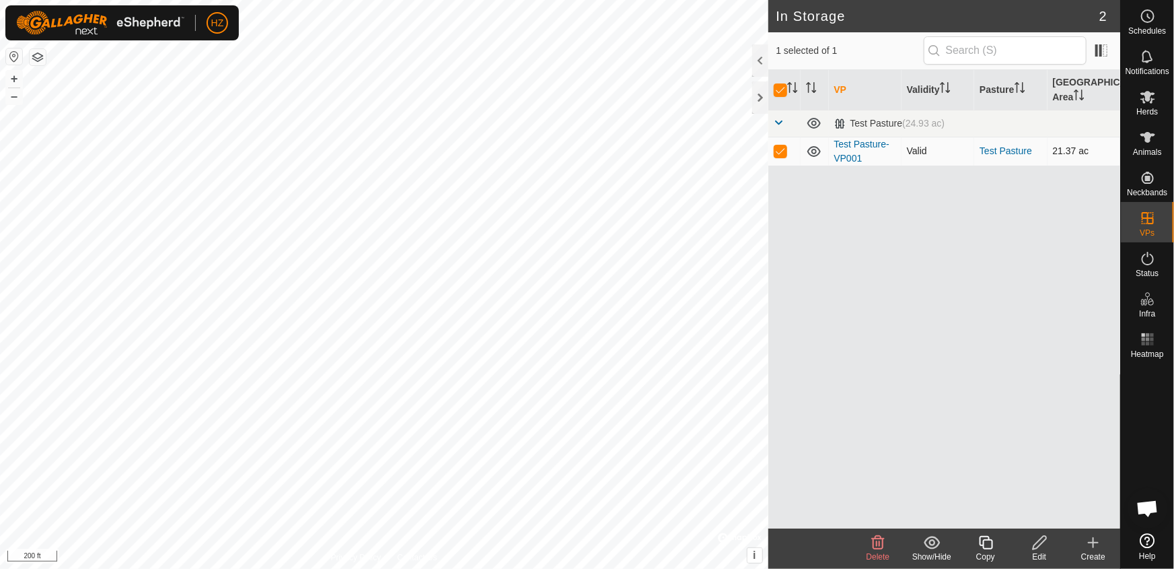
click at [777, 149] on p-checkbox at bounding box center [780, 150] width 13 height 11
checkbox input "false"
click at [780, 150] on p-checkbox at bounding box center [780, 150] width 13 height 11
checkbox input "true"
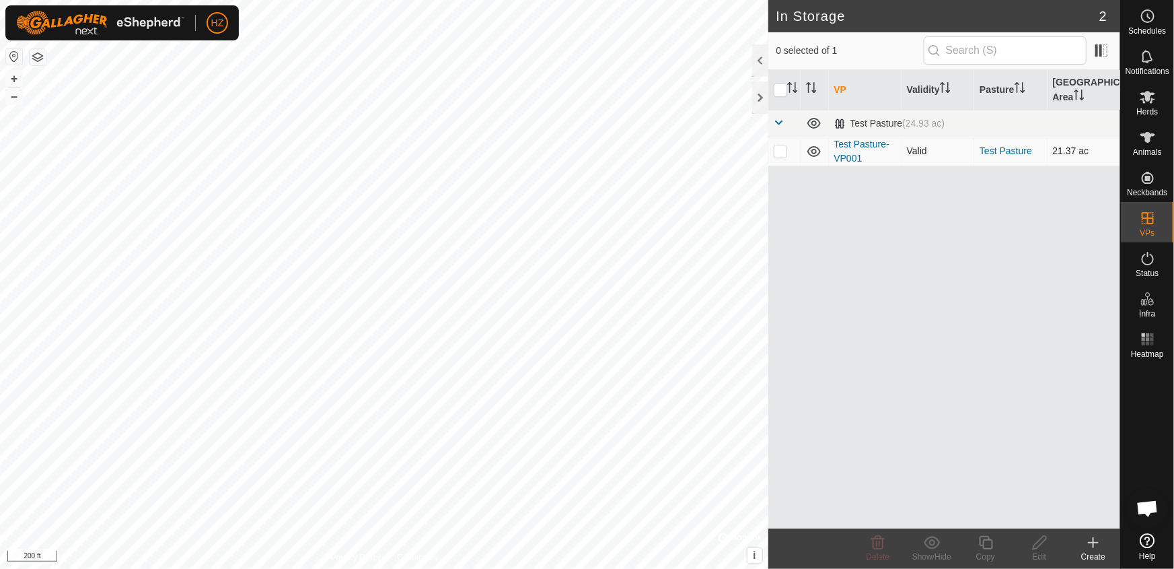
checkbox input "true"
click at [1149, 260] on icon at bounding box center [1148, 258] width 16 height 16
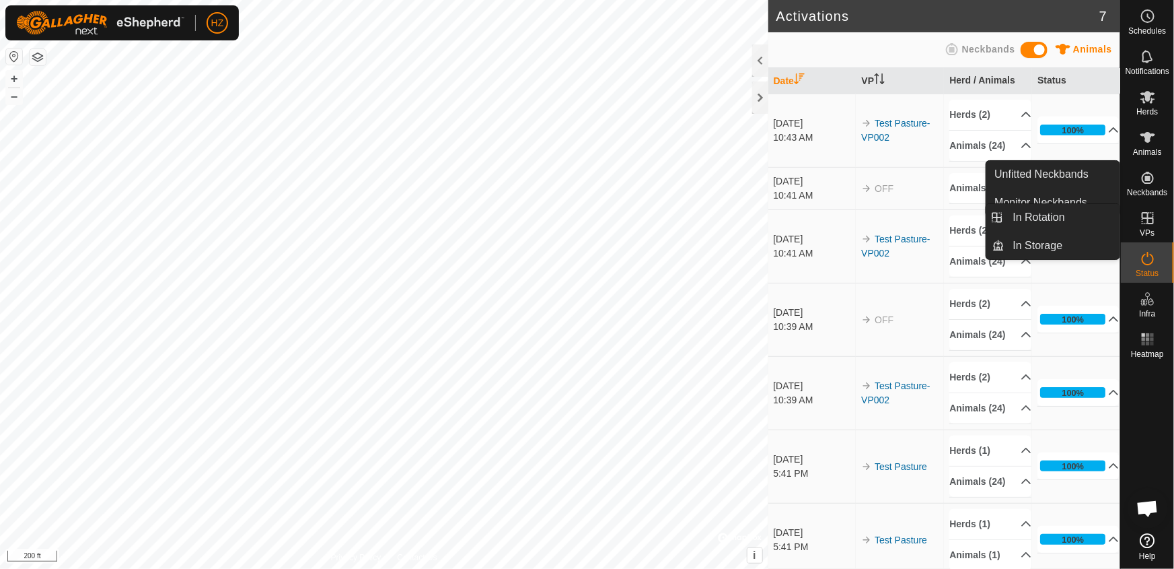
click at [1144, 221] on icon at bounding box center [1148, 218] width 16 height 16
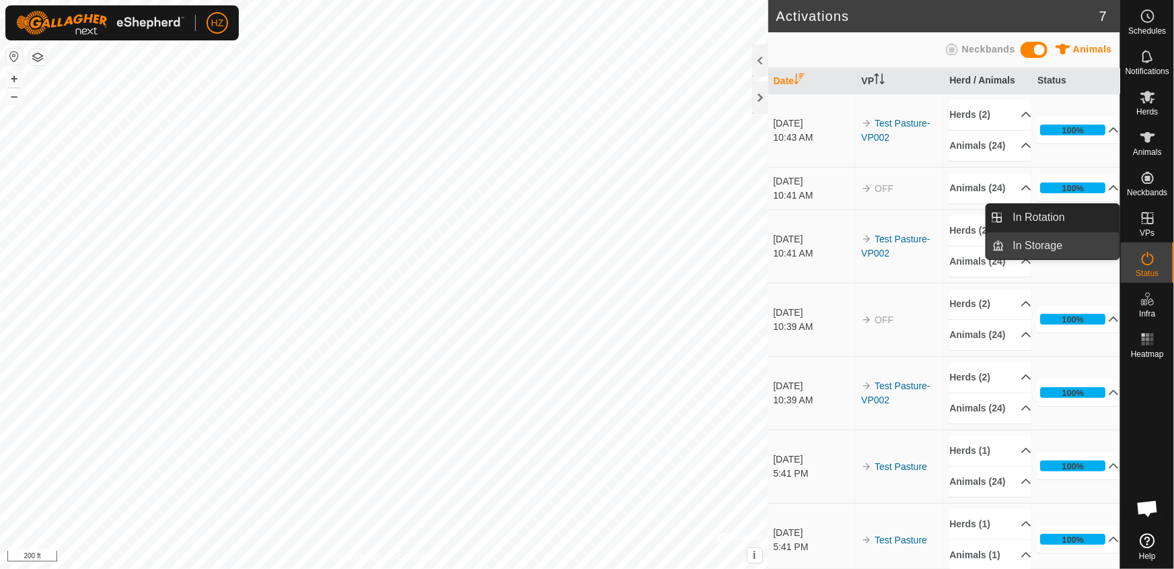
click at [1031, 242] on link "In Storage" at bounding box center [1062, 245] width 115 height 27
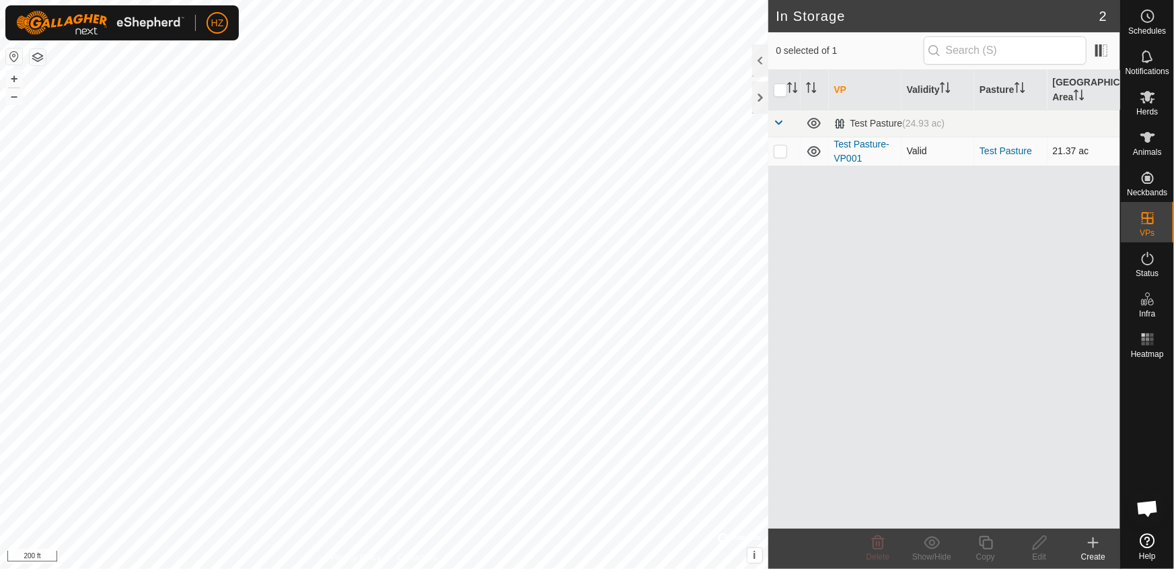
click at [782, 150] on p-checkbox at bounding box center [780, 150] width 13 height 11
checkbox input "true"
click at [851, 141] on link "Test Pasture-VP001" at bounding box center [861, 151] width 55 height 25
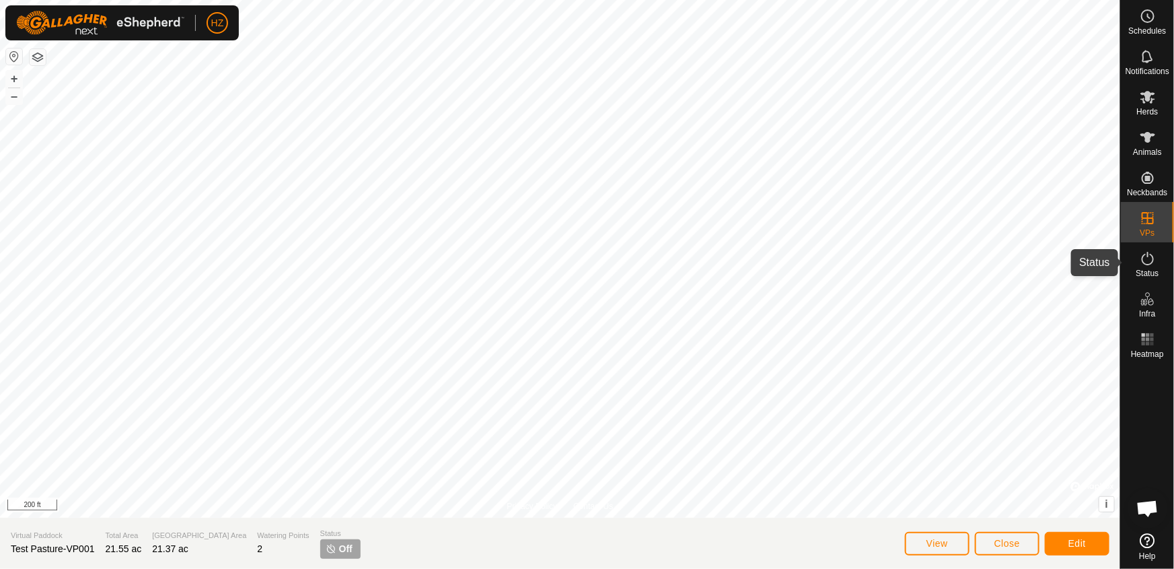
click at [1144, 259] on icon at bounding box center [1148, 258] width 16 height 16
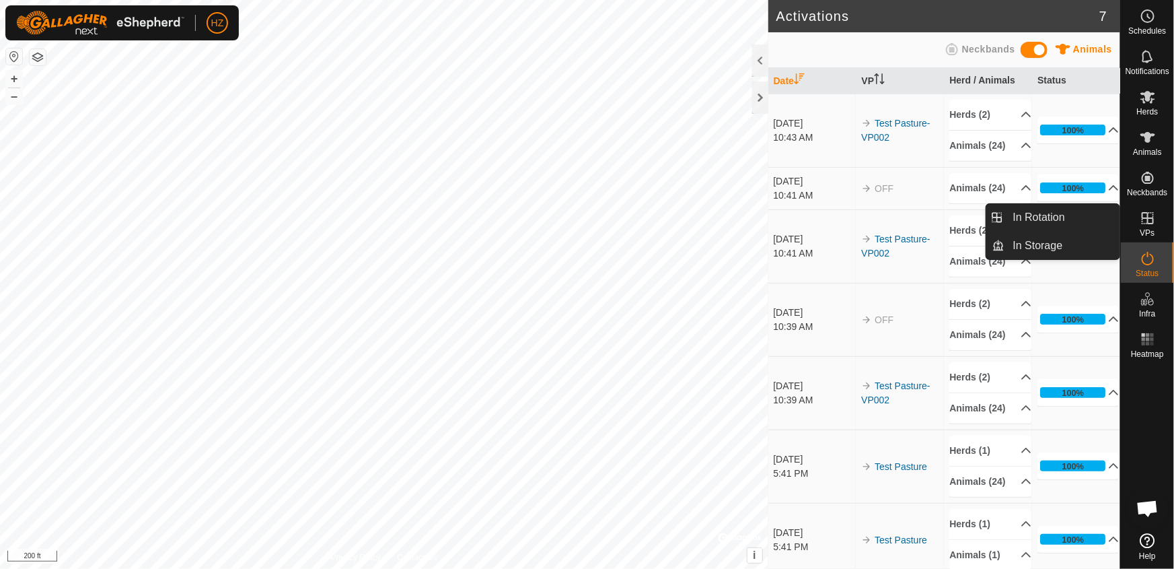
click at [1153, 222] on icon at bounding box center [1148, 218] width 12 height 12
click at [1036, 219] on link "In Rotation" at bounding box center [1062, 217] width 115 height 27
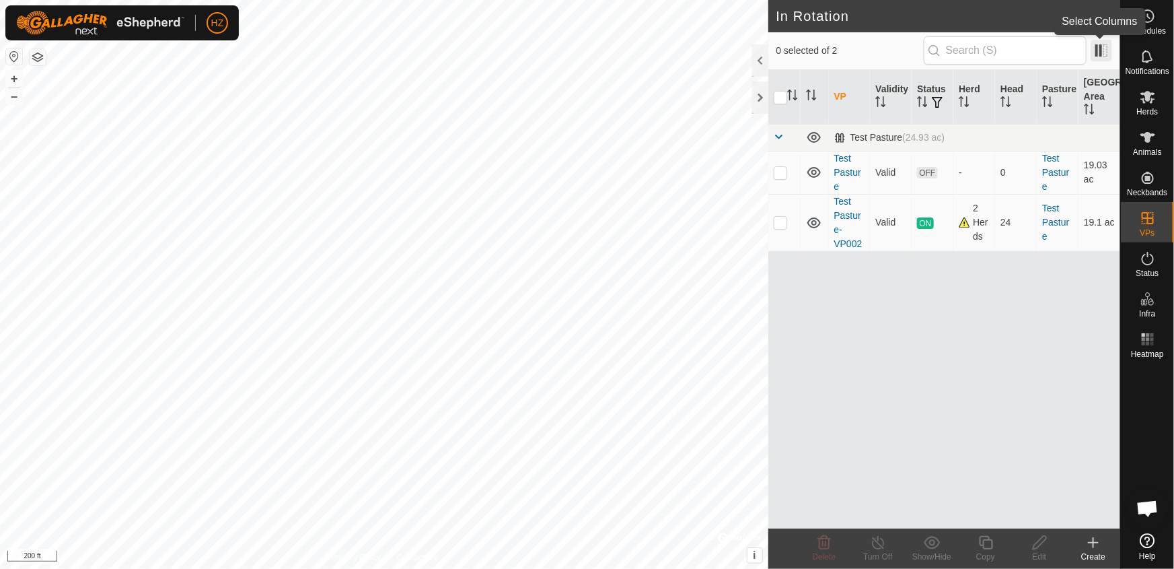
click at [1098, 47] on span at bounding box center [1102, 51] width 22 height 22
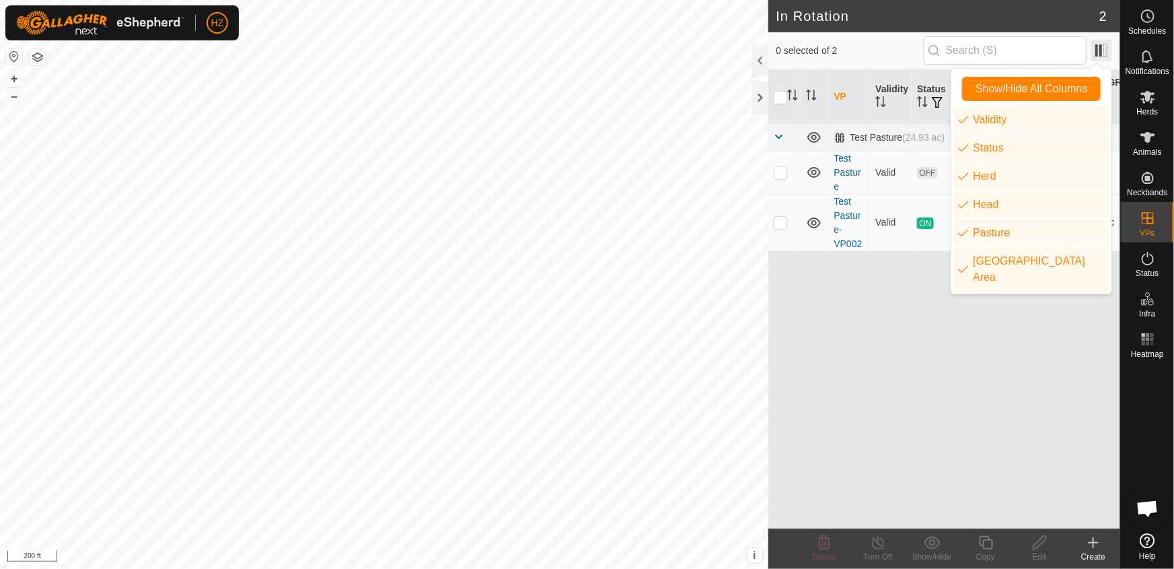
click at [1098, 47] on span at bounding box center [1102, 51] width 22 height 22
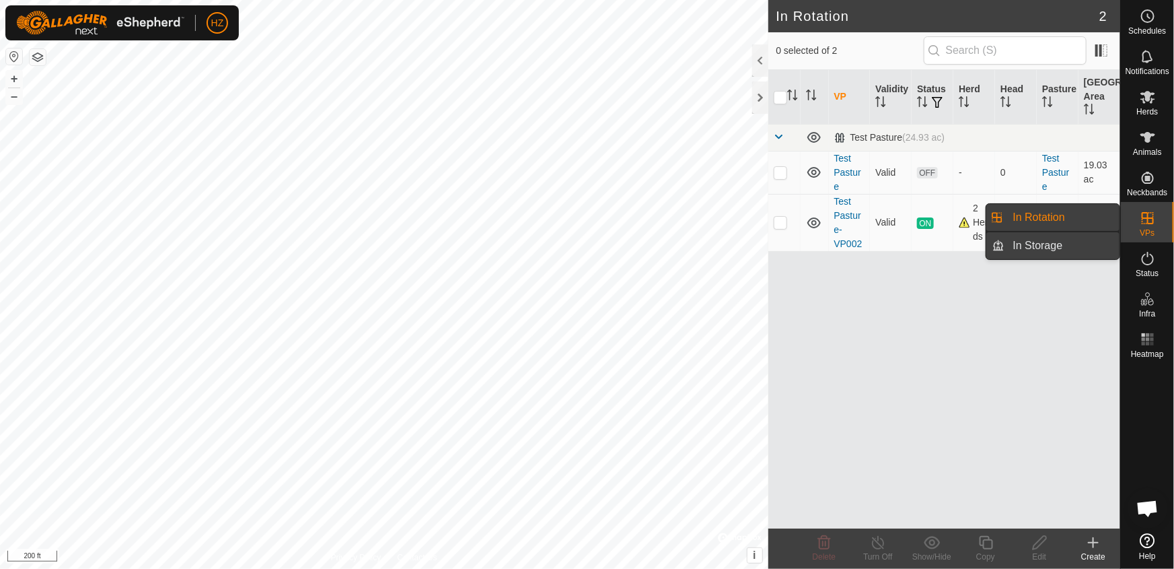
click at [1052, 244] on link "In Storage" at bounding box center [1062, 245] width 115 height 27
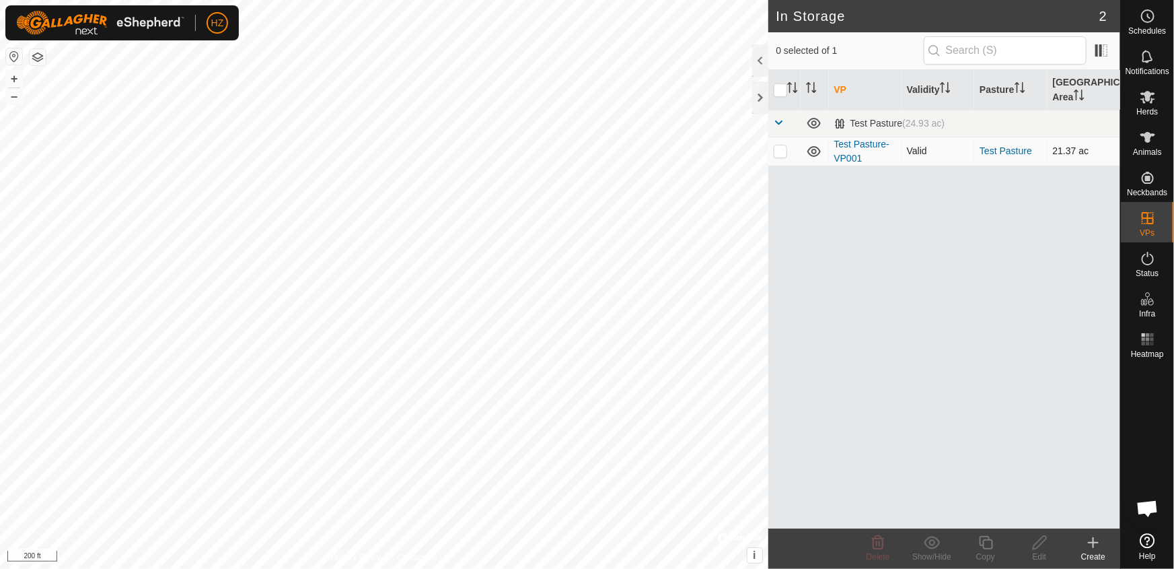
click at [780, 148] on p-checkbox at bounding box center [780, 150] width 13 height 11
checkbox input "true"
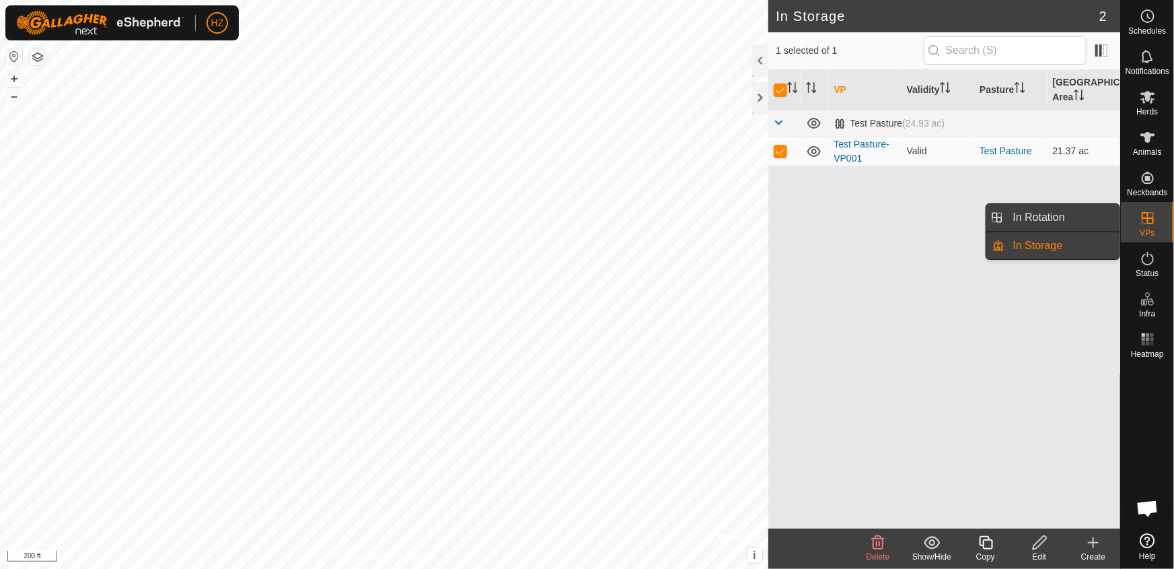
click at [1039, 212] on link "In Rotation" at bounding box center [1062, 217] width 115 height 27
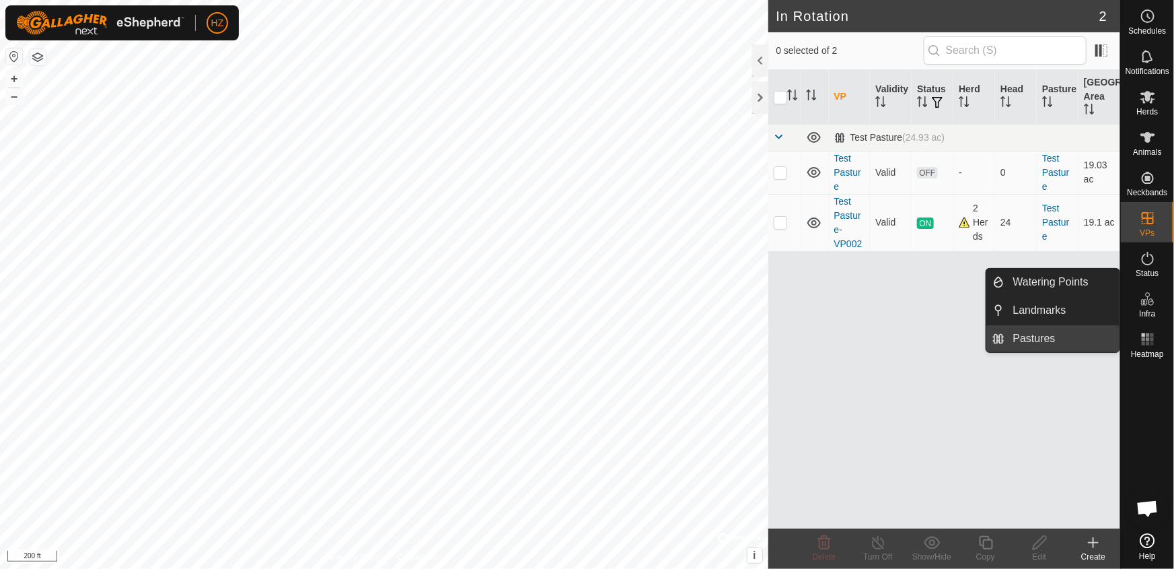
click at [1041, 338] on link "Pastures" at bounding box center [1062, 338] width 115 height 27
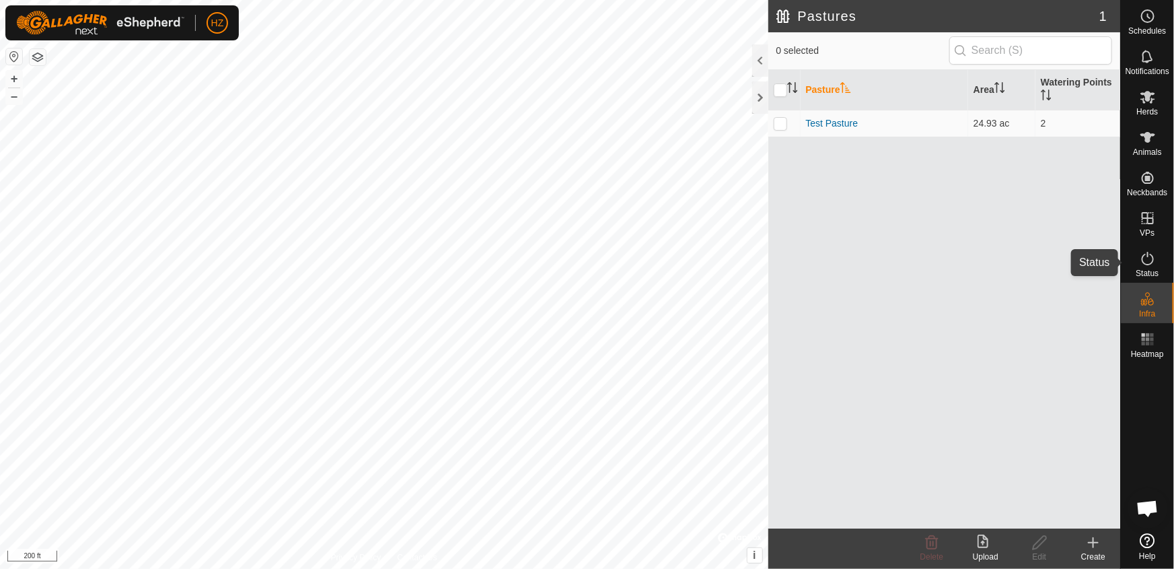
click at [1149, 259] on icon at bounding box center [1148, 258] width 16 height 16
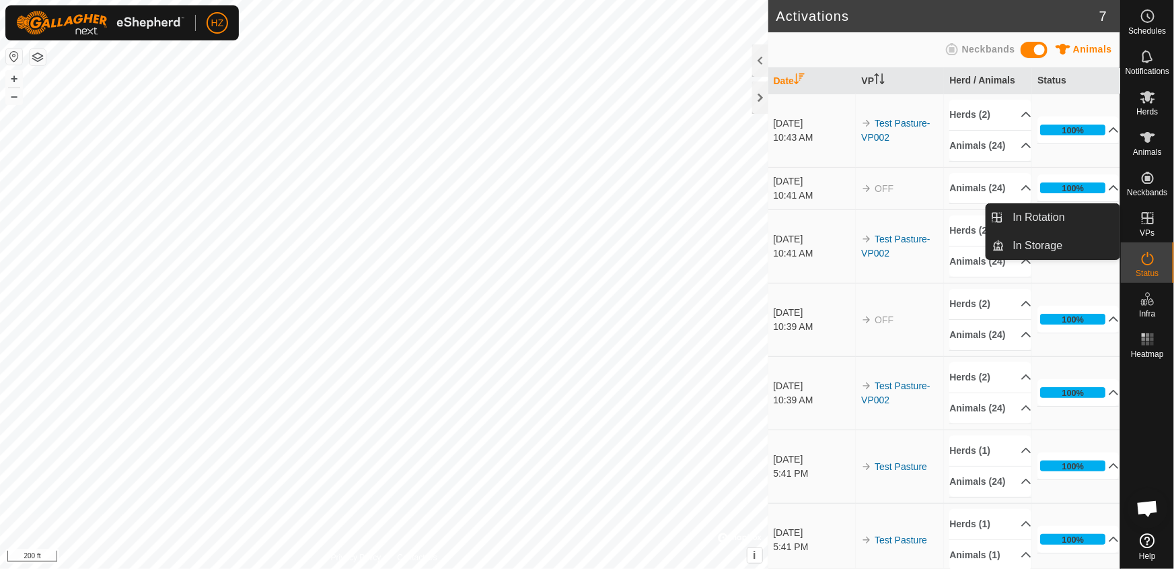
click at [1150, 219] on icon at bounding box center [1148, 218] width 16 height 16
click at [1036, 248] on link "In Storage" at bounding box center [1062, 245] width 115 height 27
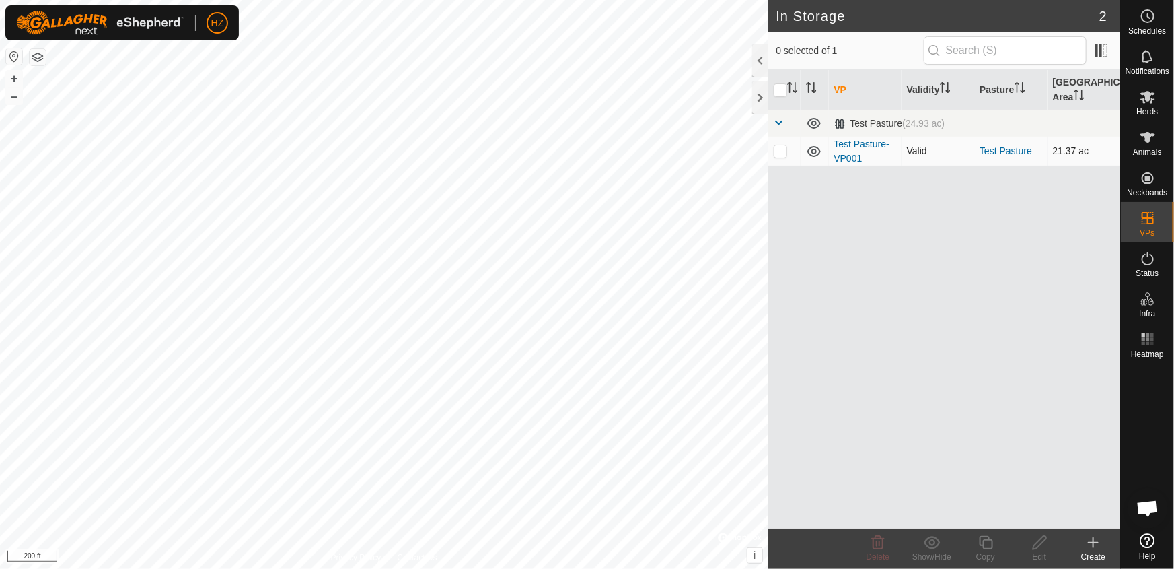
click at [783, 151] on p-checkbox at bounding box center [780, 150] width 13 height 11
checkbox input "true"
click at [1149, 94] on icon at bounding box center [1147, 97] width 15 height 13
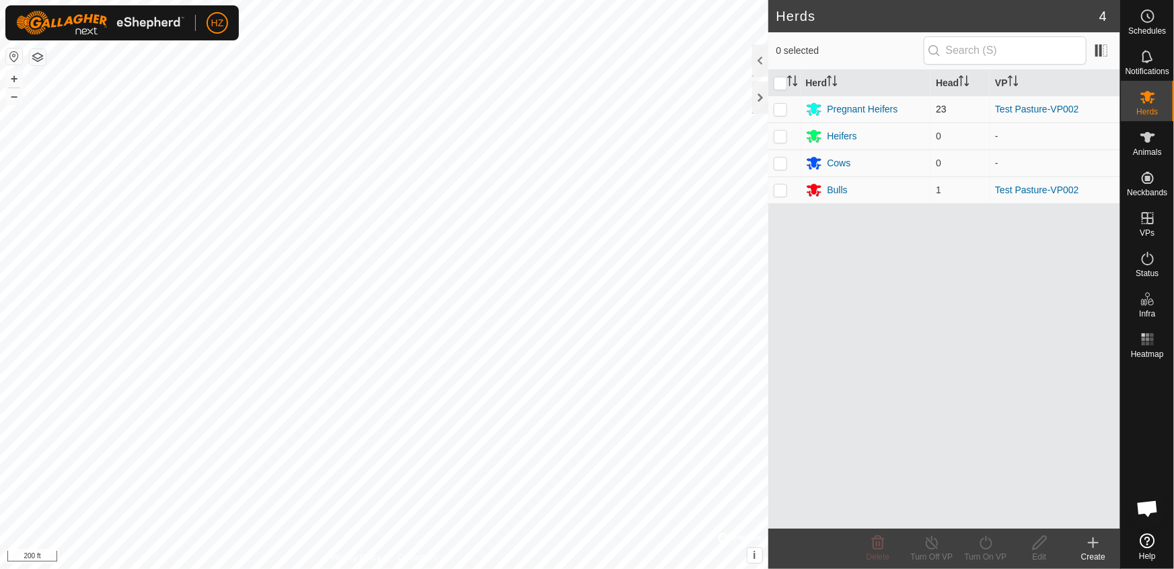
click at [780, 108] on p-checkbox at bounding box center [780, 109] width 13 height 11
checkbox input "true"
click at [779, 187] on p-checkbox at bounding box center [780, 189] width 13 height 11
checkbox input "true"
click at [987, 546] on icon at bounding box center [986, 542] width 17 height 16
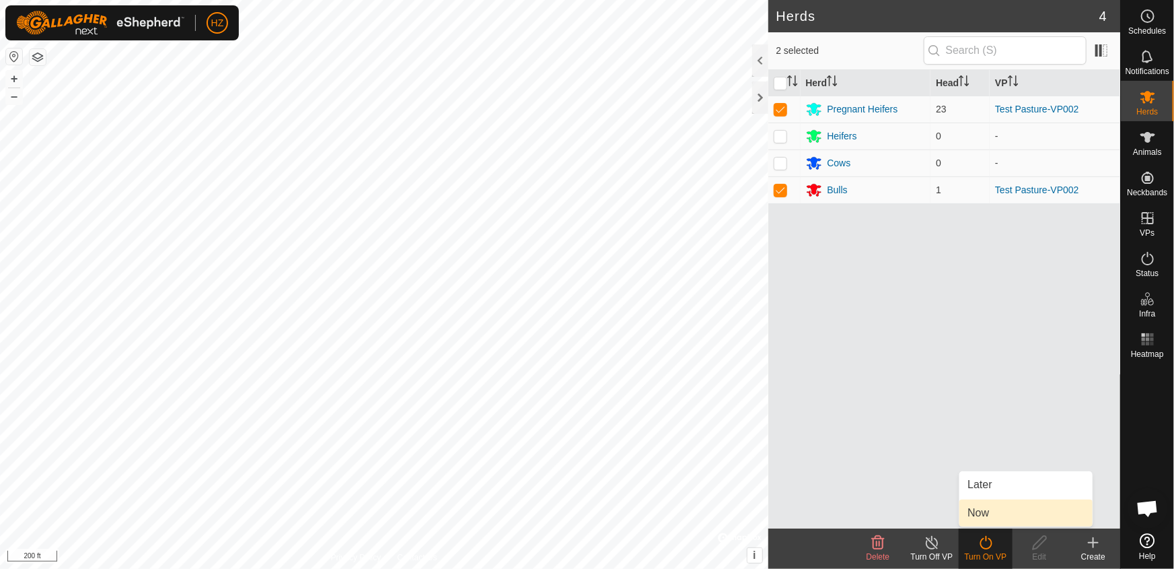
click at [992, 511] on link "Now" at bounding box center [1025, 512] width 133 height 27
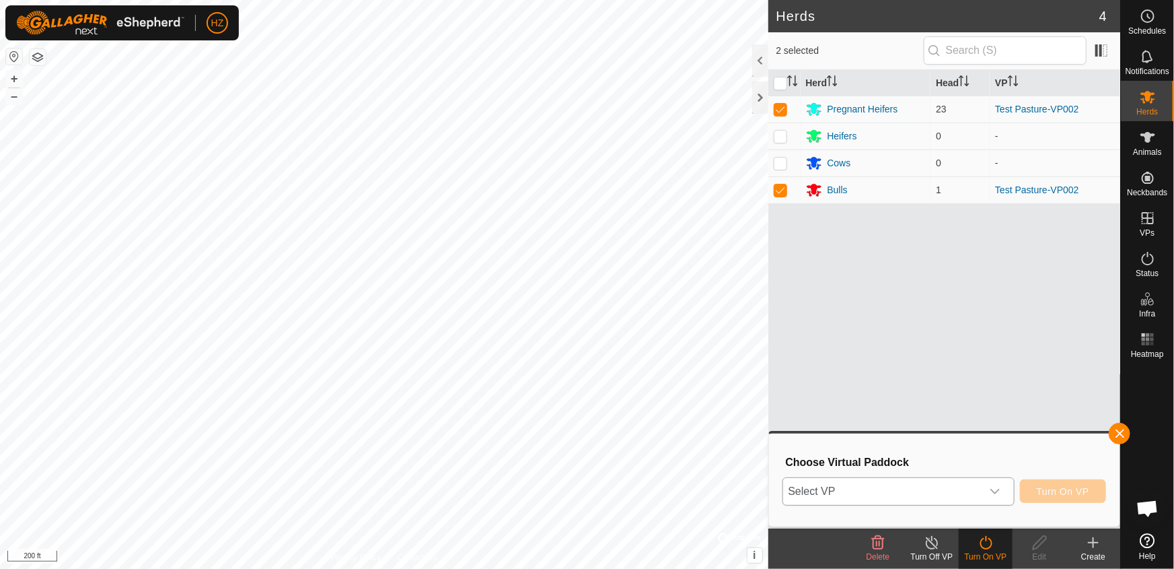
click at [997, 486] on icon "dropdown trigger" at bounding box center [995, 491] width 11 height 11
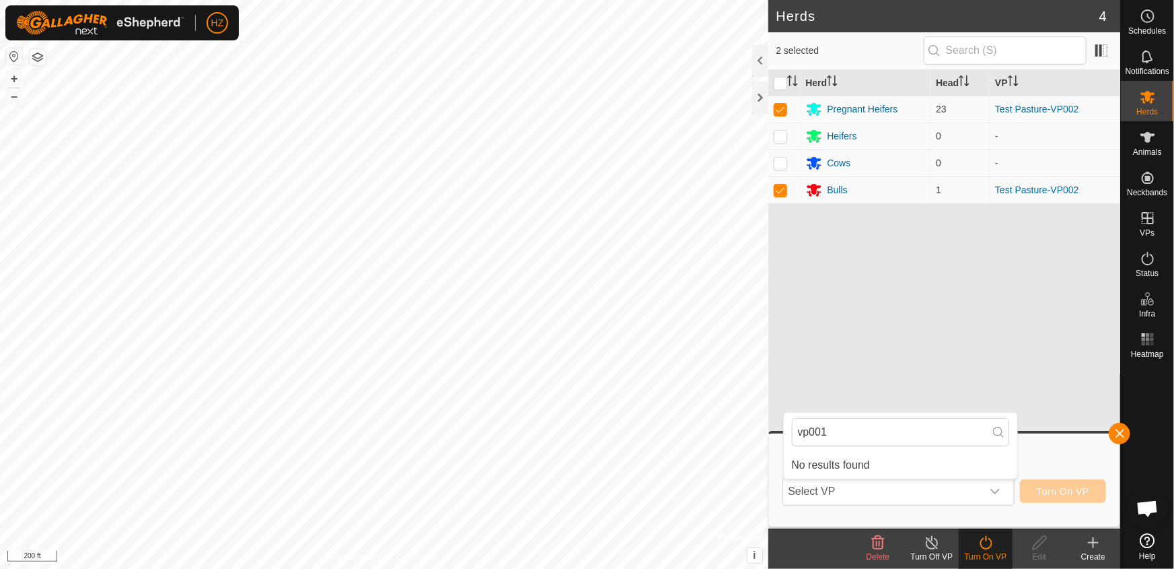
type input "vp001"
click at [908, 408] on div "Herd Head VP Pregnant Heifers 23 Test Pasture-VP002 Heifers 0 - Cows 0 - Bulls …" at bounding box center [944, 299] width 353 height 458
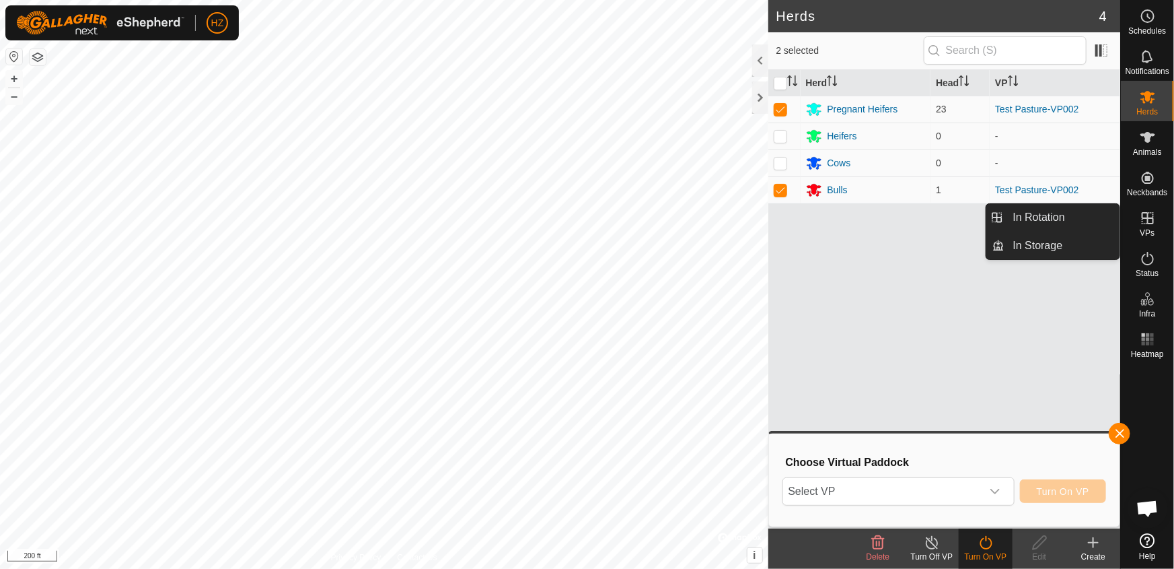
click at [1148, 227] on es-virtualpaddocks-svg-icon at bounding box center [1148, 218] width 24 height 22
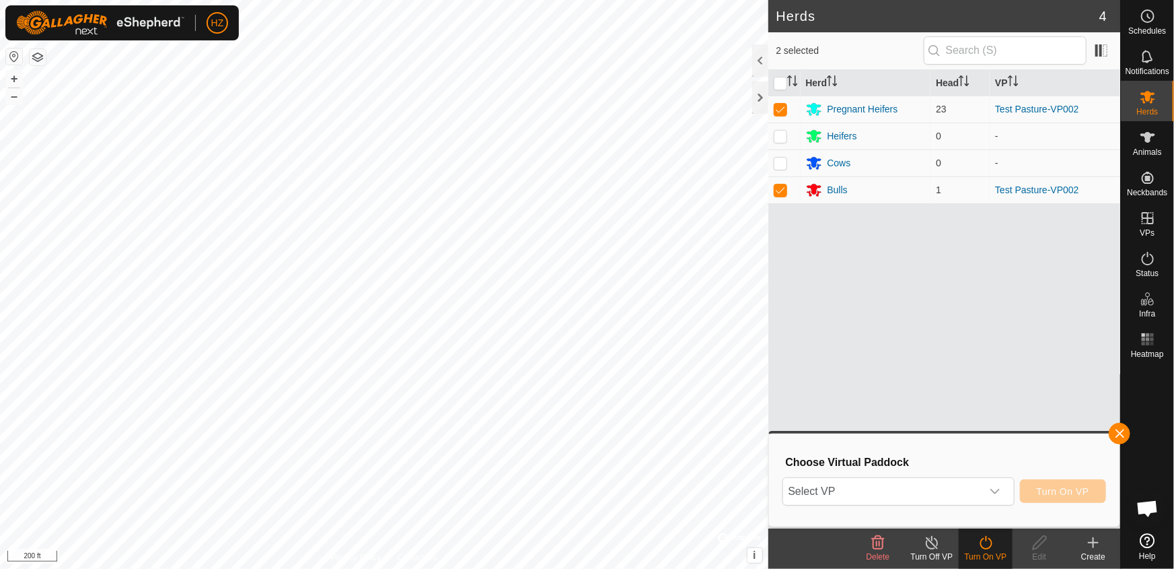
click at [875, 380] on div "Herd Head VP Pregnant Heifers 23 Test Pasture-VP002 Heifers 0 - Cows 0 - Bulls …" at bounding box center [944, 299] width 353 height 458
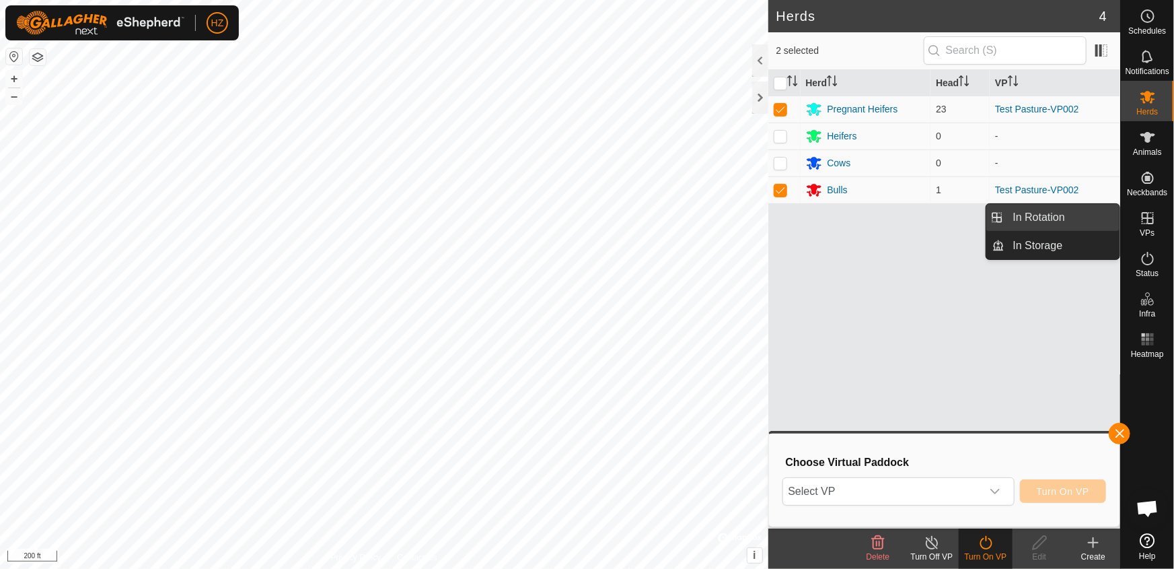
click at [1042, 217] on link "In Rotation" at bounding box center [1062, 217] width 115 height 27
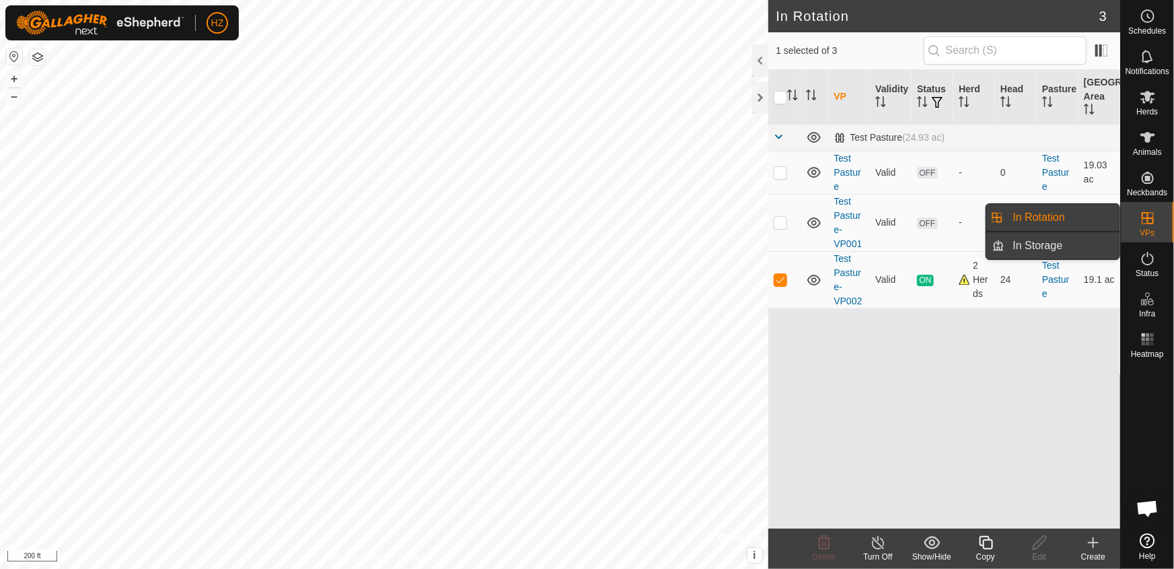
click at [1058, 239] on link "In Storage" at bounding box center [1062, 245] width 115 height 27
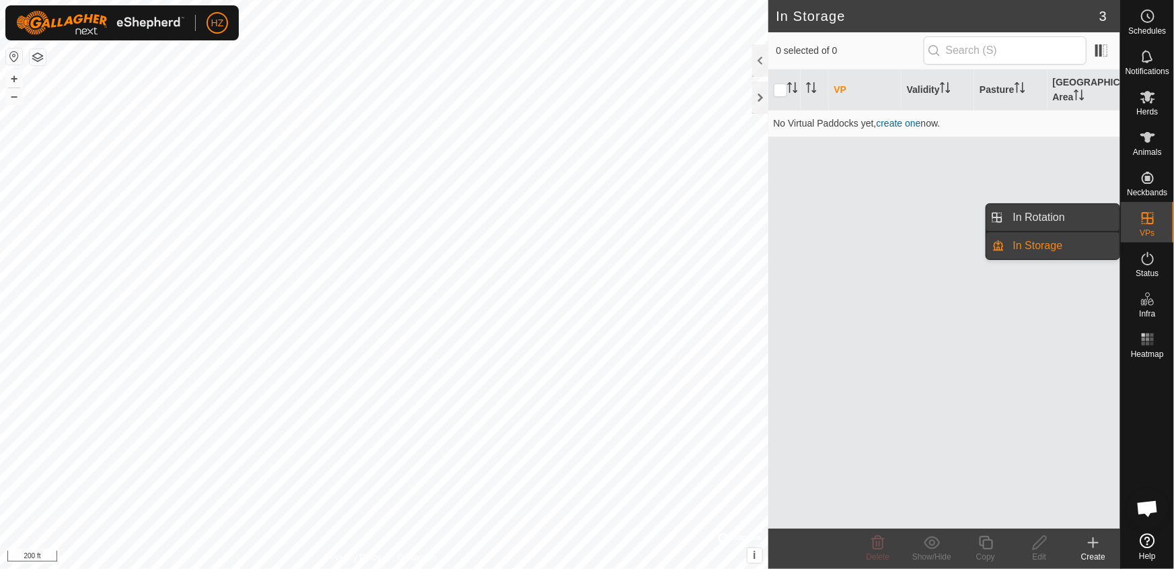
click at [1071, 214] on link "In Rotation" at bounding box center [1062, 217] width 115 height 27
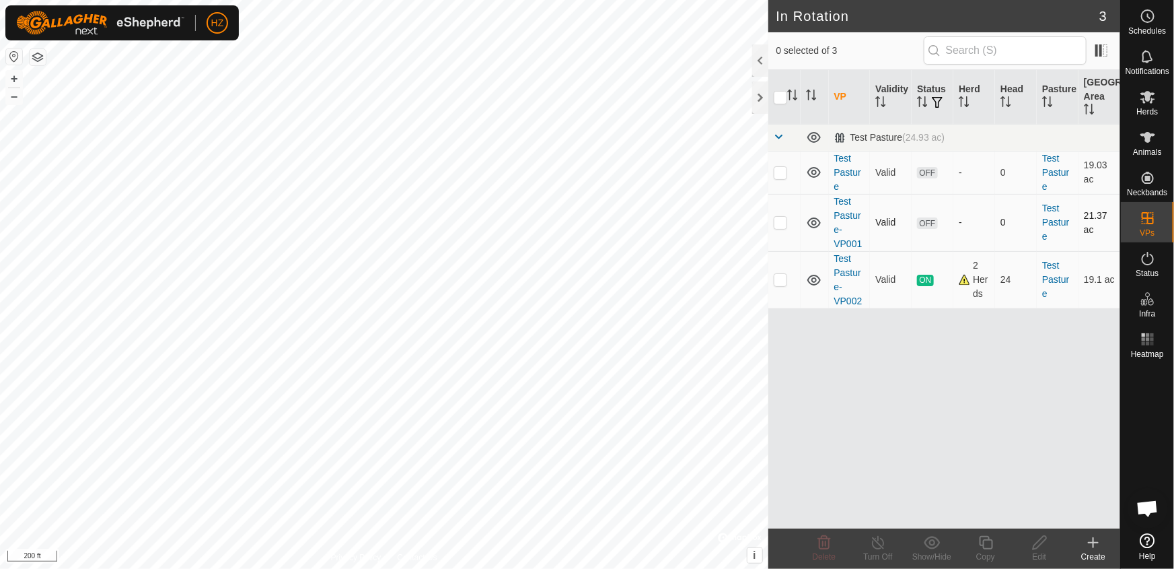
click at [782, 221] on p-checkbox at bounding box center [780, 222] width 13 height 11
click at [780, 223] on p-checkbox at bounding box center [780, 222] width 13 height 11
click at [783, 225] on p-checkbox at bounding box center [780, 222] width 13 height 11
checkbox input "false"
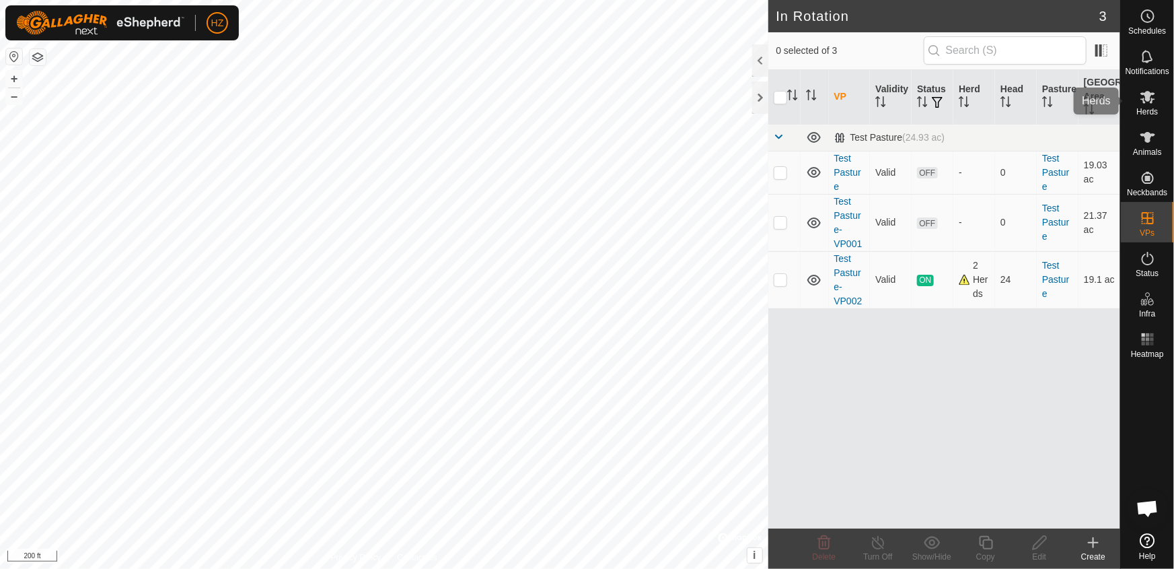
click at [1145, 93] on icon at bounding box center [1147, 97] width 15 height 13
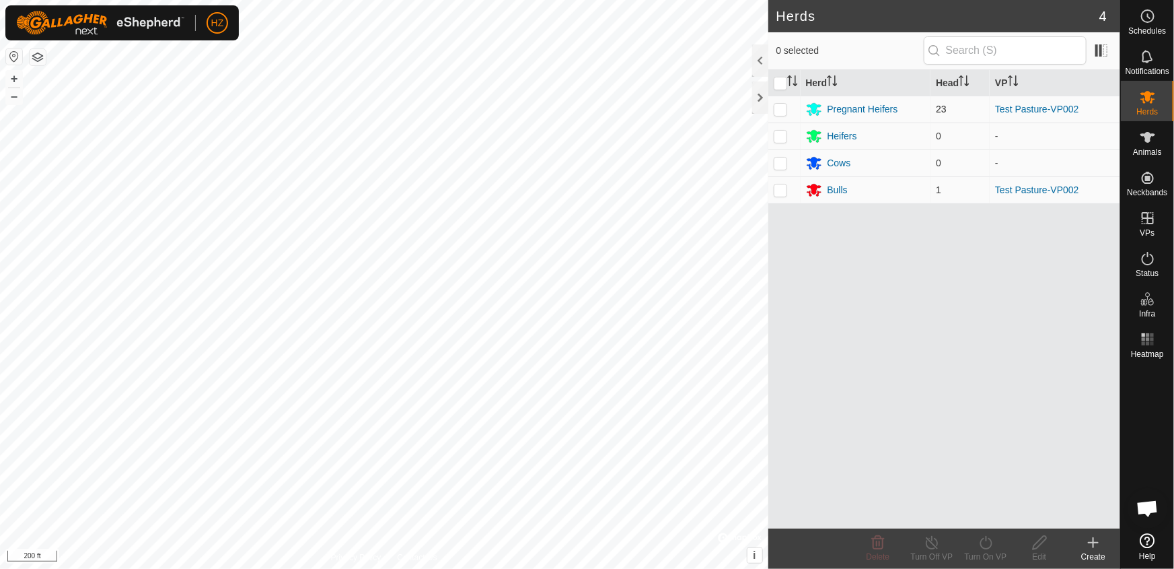
click at [778, 107] on p-checkbox at bounding box center [780, 109] width 13 height 11
checkbox input "true"
click at [780, 189] on p-checkbox at bounding box center [780, 189] width 13 height 11
checkbox input "true"
click at [984, 545] on icon at bounding box center [986, 542] width 17 height 16
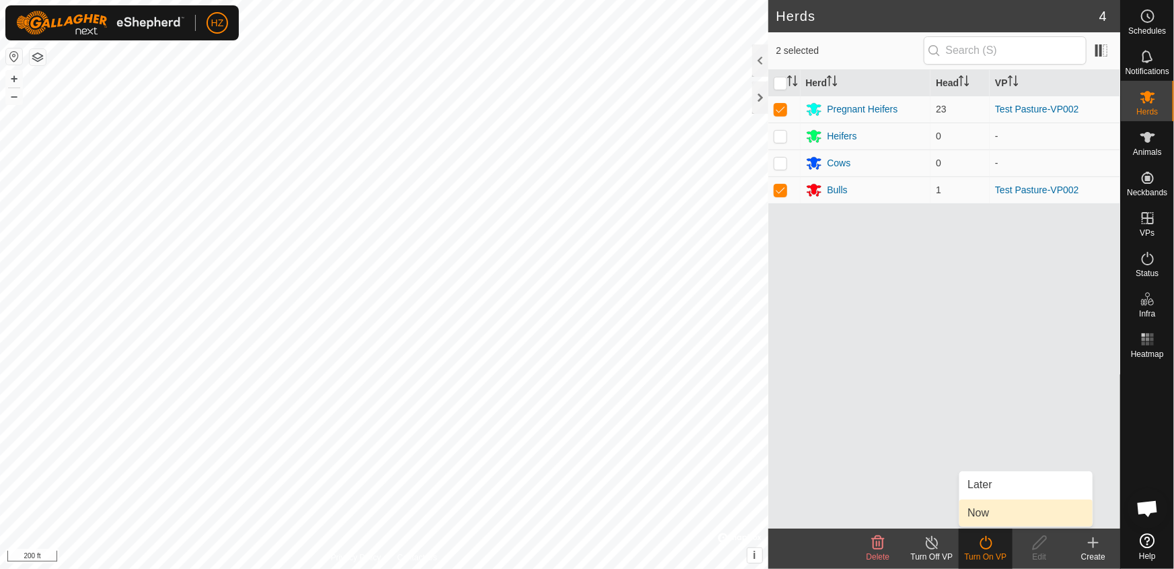
click at [980, 502] on link "Now" at bounding box center [1025, 512] width 133 height 27
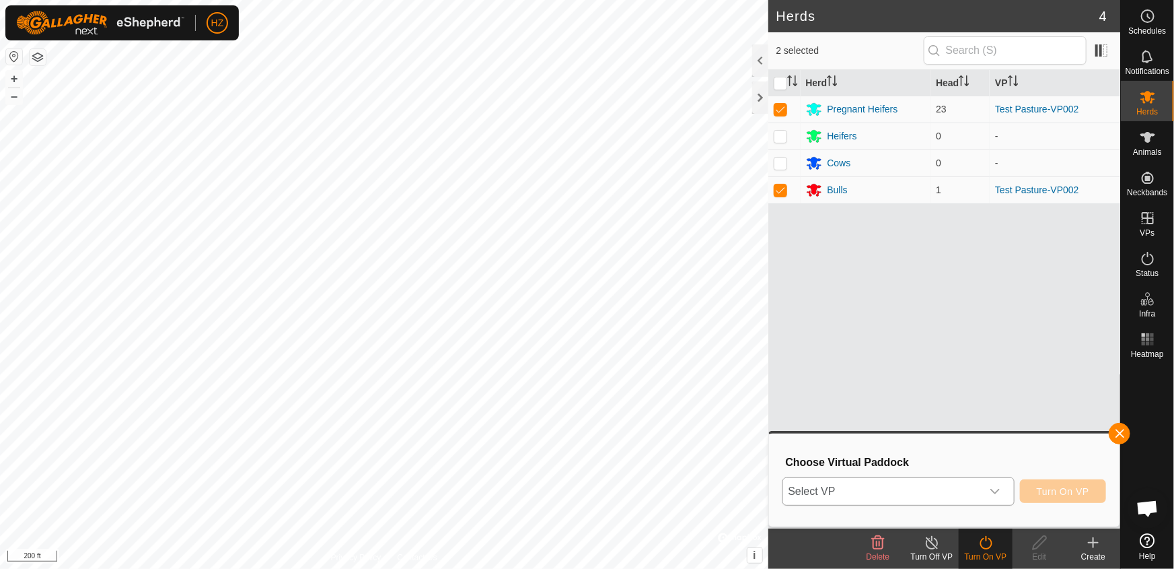
click at [1000, 488] on icon "dropdown trigger" at bounding box center [995, 491] width 11 height 11
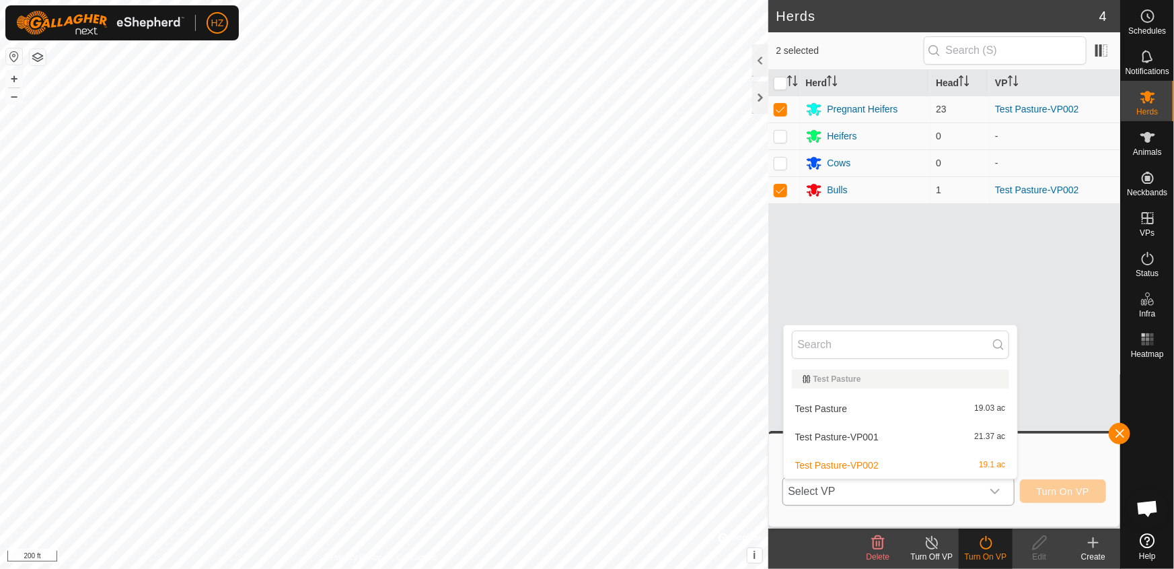
click at [871, 429] on li "Test Pasture-VP001 21.37 ac" at bounding box center [900, 436] width 233 height 27
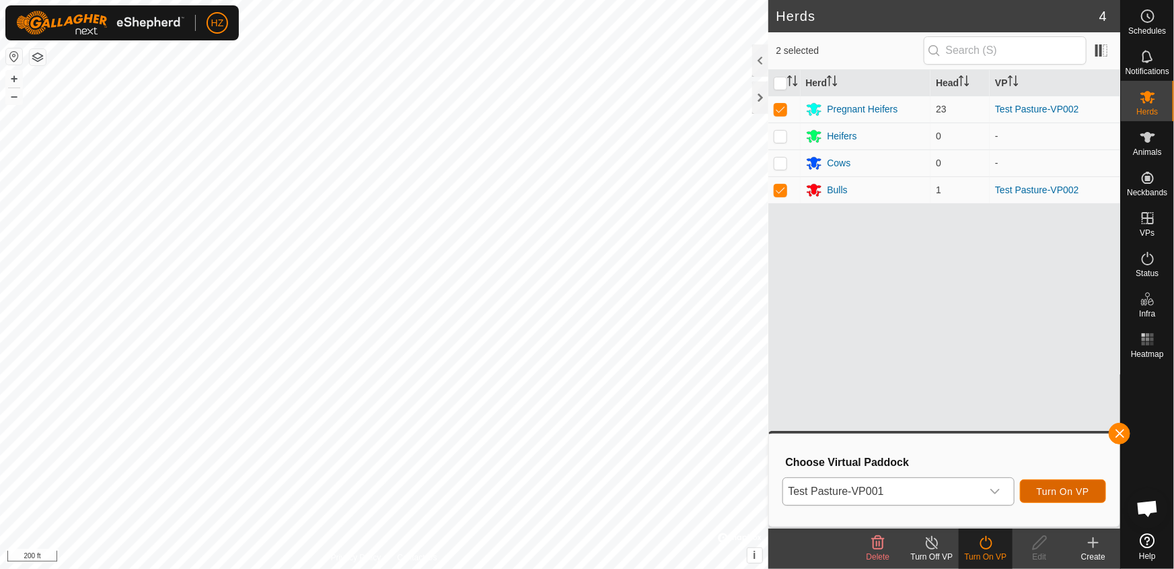
click at [1067, 491] on span "Turn On VP" at bounding box center [1063, 491] width 52 height 11
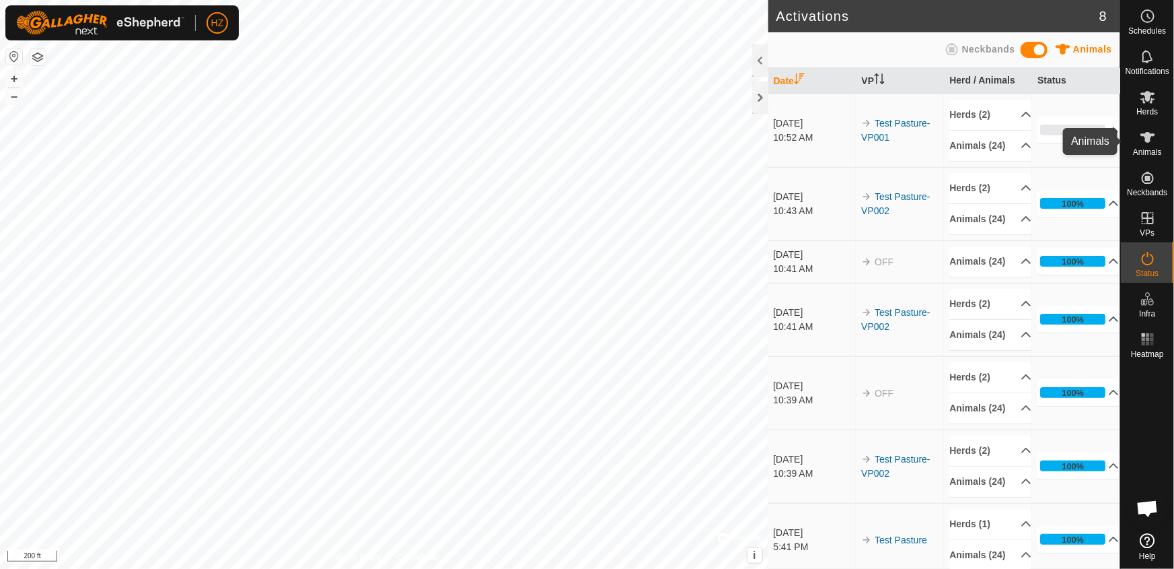
click at [1147, 141] on icon at bounding box center [1147, 137] width 15 height 11
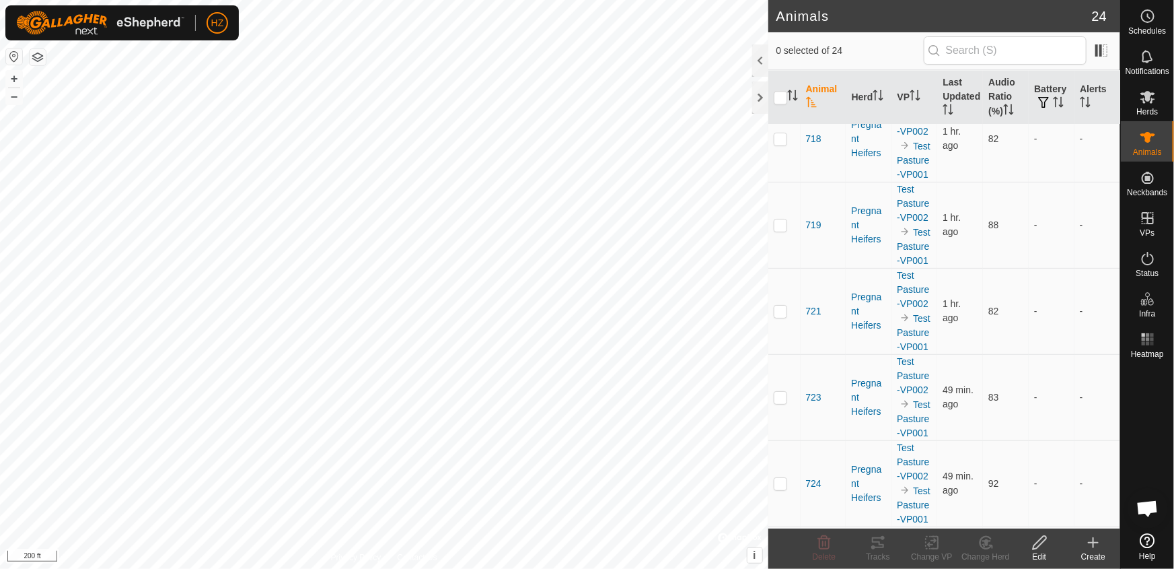
scroll to position [1994, 0]
click at [992, 85] on th "Audio Ratio (%)" at bounding box center [1006, 97] width 46 height 54
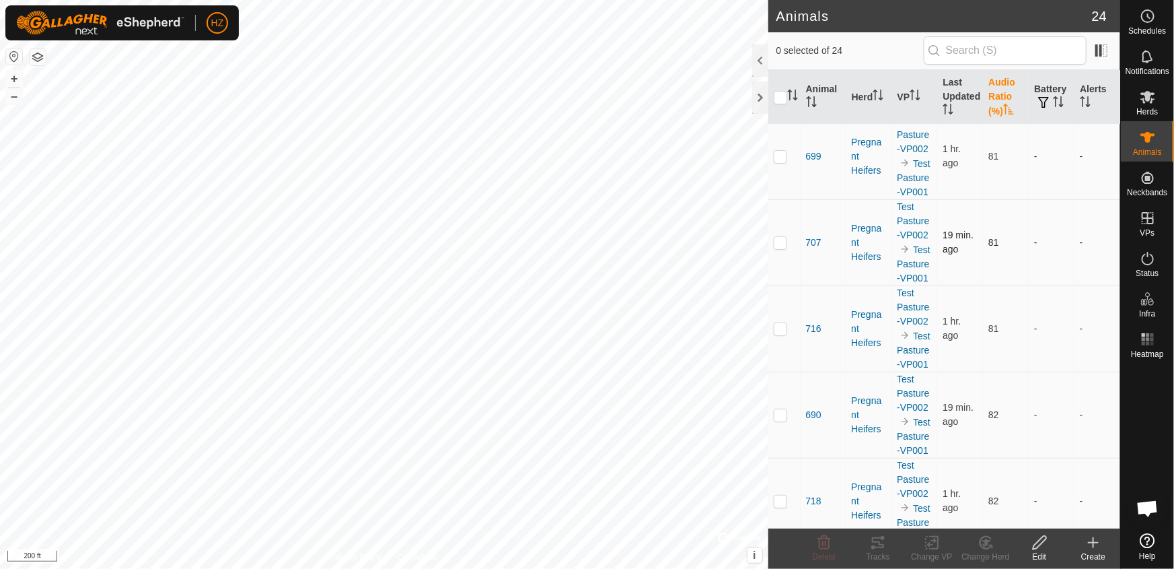
scroll to position [0, 0]
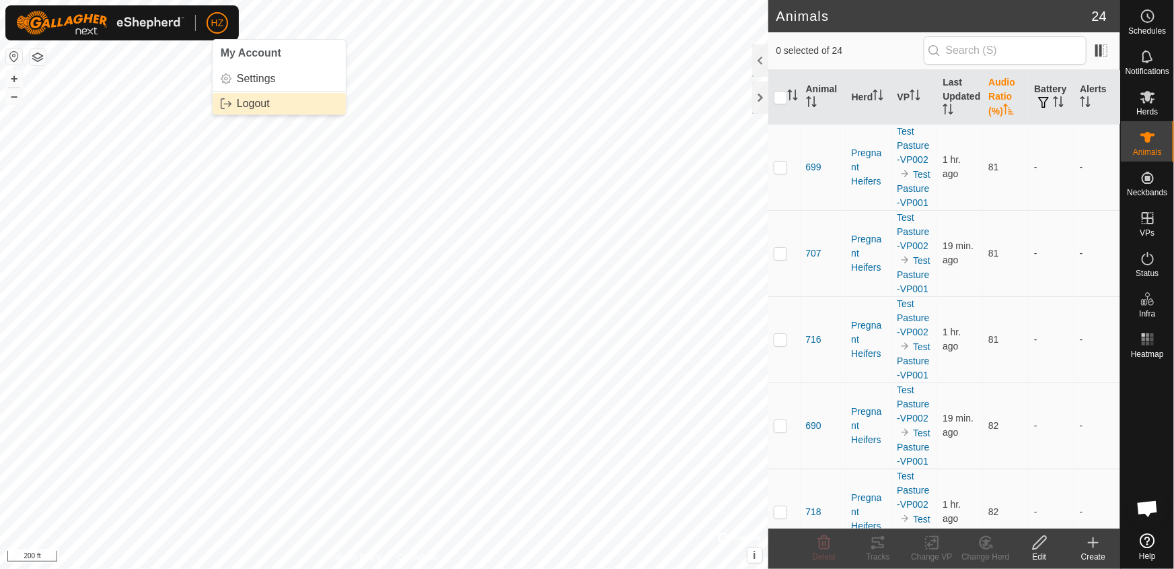
click at [250, 104] on link "Logout" at bounding box center [279, 104] width 133 height 22
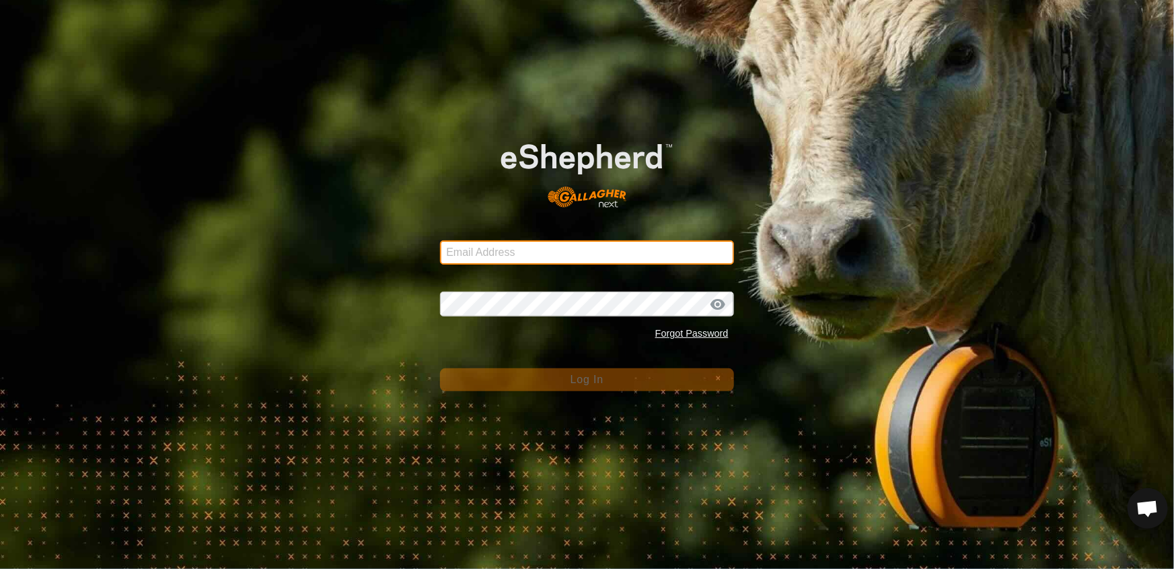
type input "[EMAIL_ADDRESS][DOMAIN_NAME]"
